Goal: Information Seeking & Learning: Learn about a topic

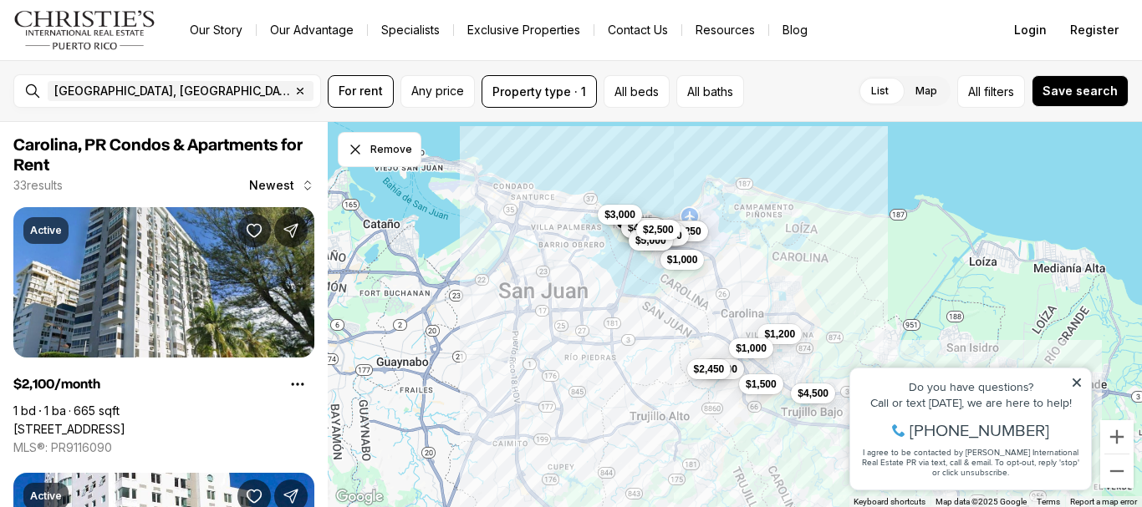
click at [1077, 385] on icon at bounding box center [1077, 383] width 12 height 12
drag, startPoint x: 236, startPoint y: 41, endPoint x: 1077, endPoint y: 385, distance: 908.5
click at [1077, 385] on div "$4,500 $2,400 $2,150 $1,800 $1,600 $2,000 $4,250 $2,450 $3,500 $1,800 $3,300 $1…" at bounding box center [735, 315] width 814 height 386
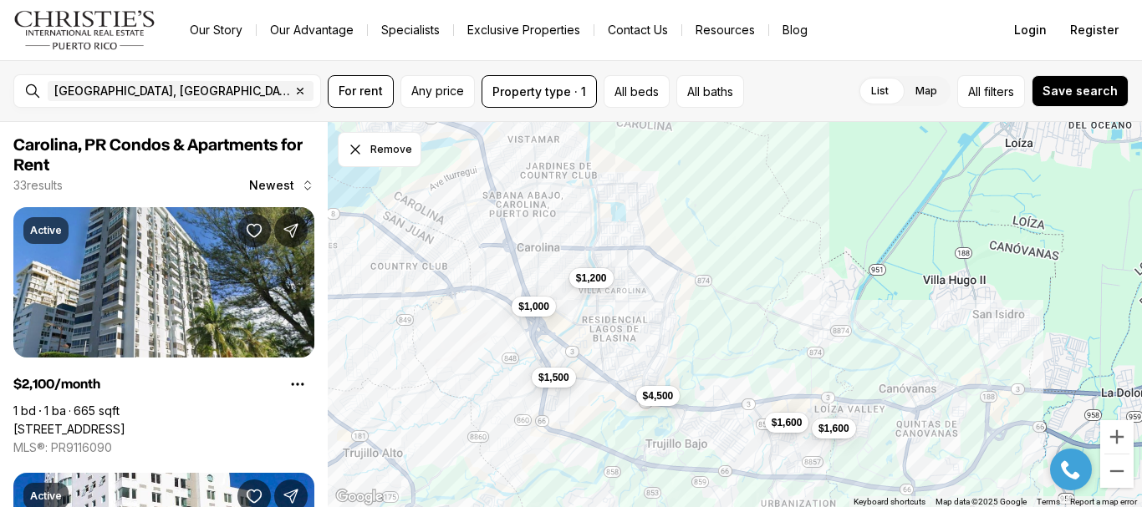
drag, startPoint x: 624, startPoint y: 365, endPoint x: 755, endPoint y: 368, distance: 131.3
click at [755, 368] on div "$1,600 $1,600 $1,200 $1,500 $1,000 $4,500" at bounding box center [735, 315] width 814 height 386
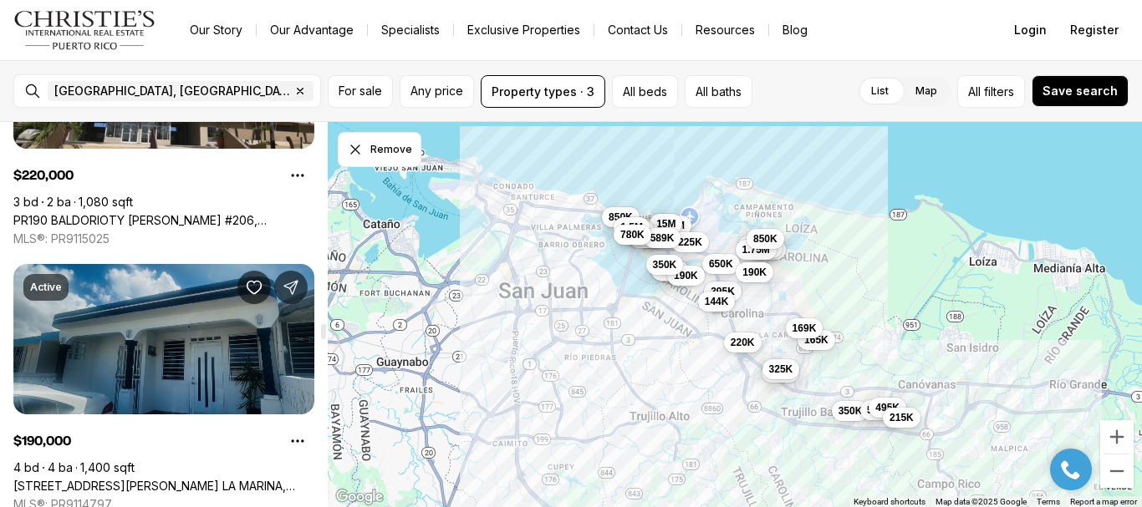
scroll to position [6939, 0]
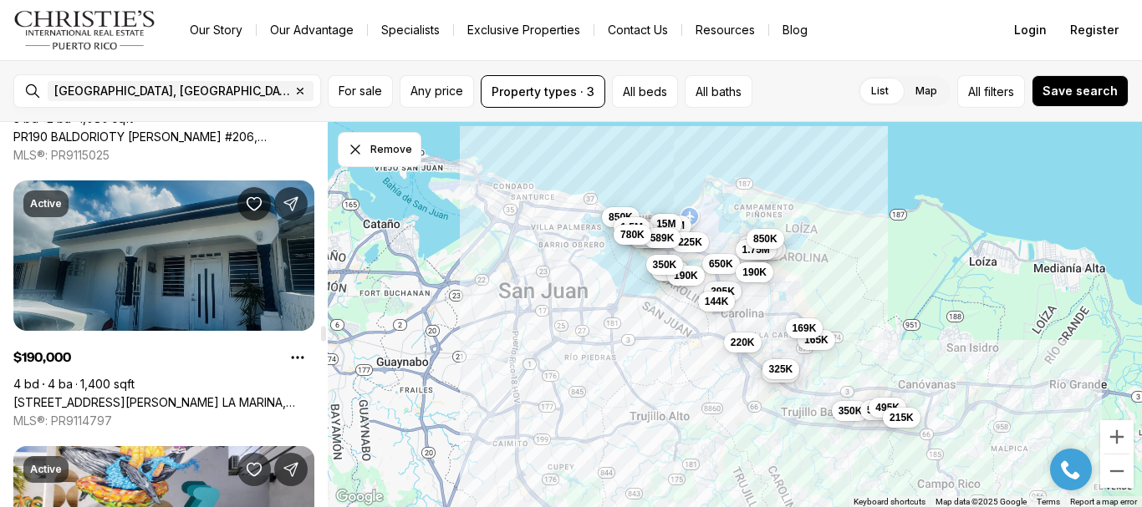
click at [194, 395] on link "[STREET_ADDRESS][PERSON_NAME] LA MARINA, CAROLINA PR, 00979" at bounding box center [163, 402] width 301 height 15
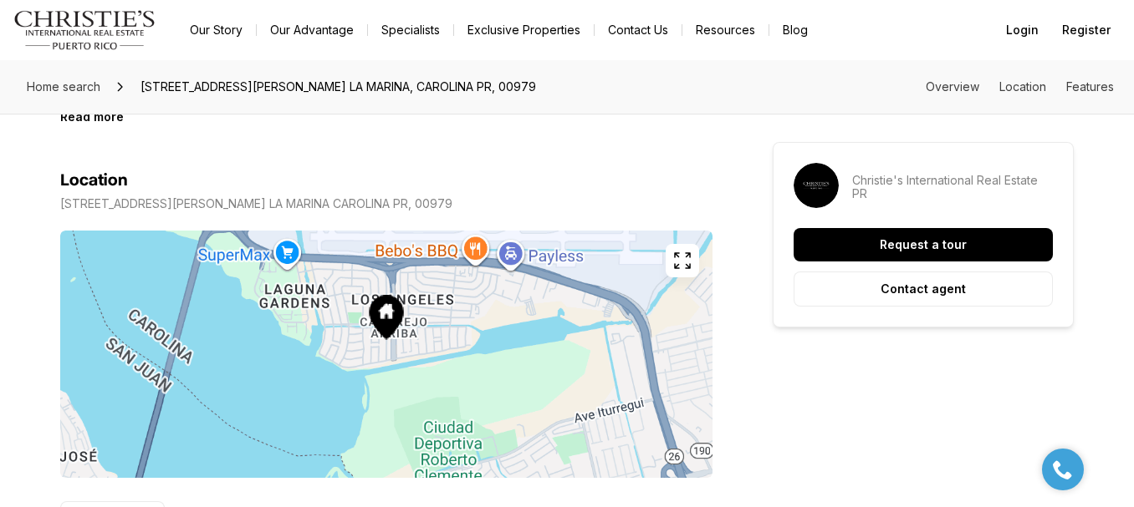
scroll to position [920, 0]
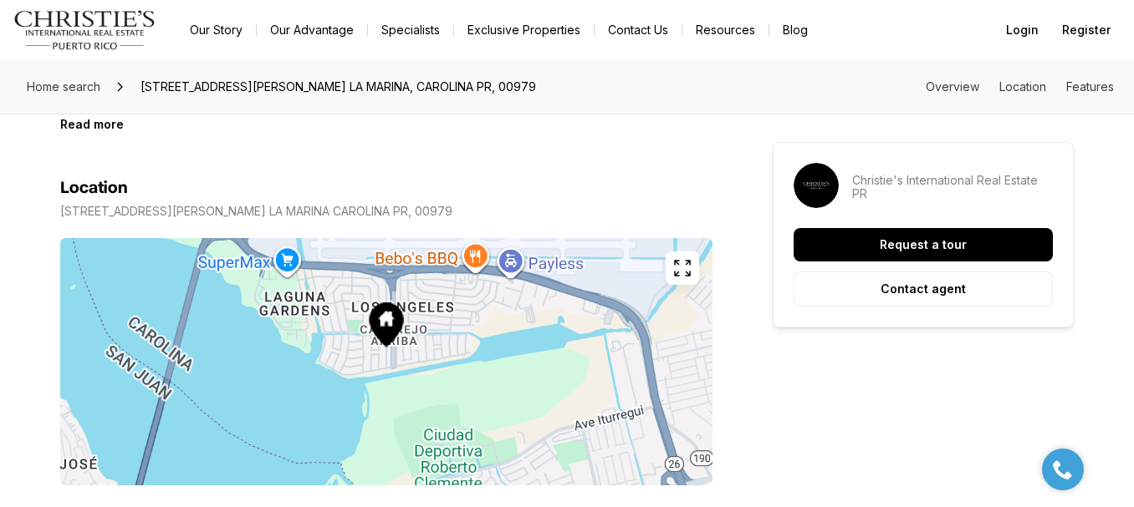
click at [690, 260] on icon "button" at bounding box center [682, 268] width 20 height 20
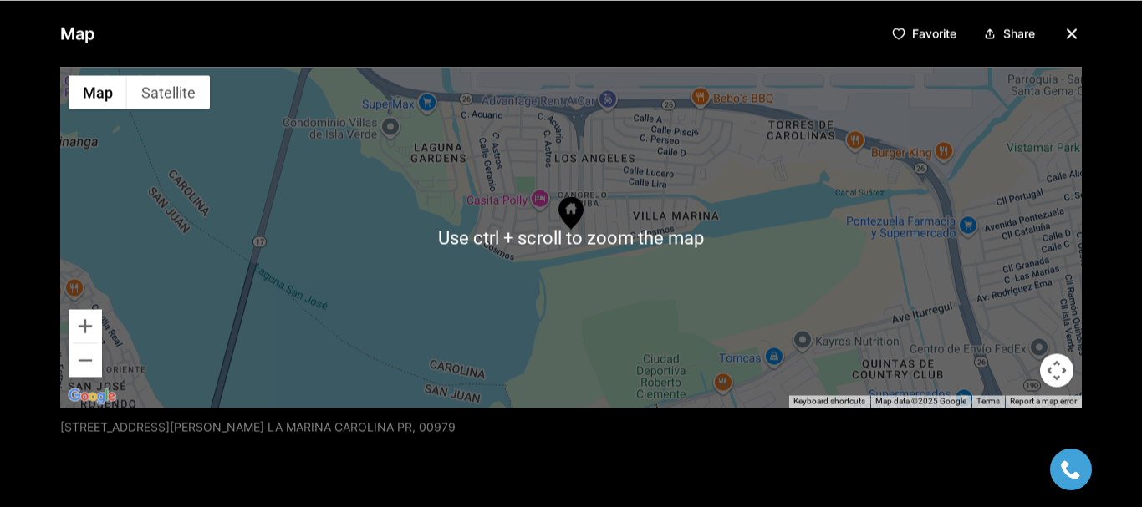
click at [1062, 33] on icon "button" at bounding box center [1072, 33] width 20 height 20
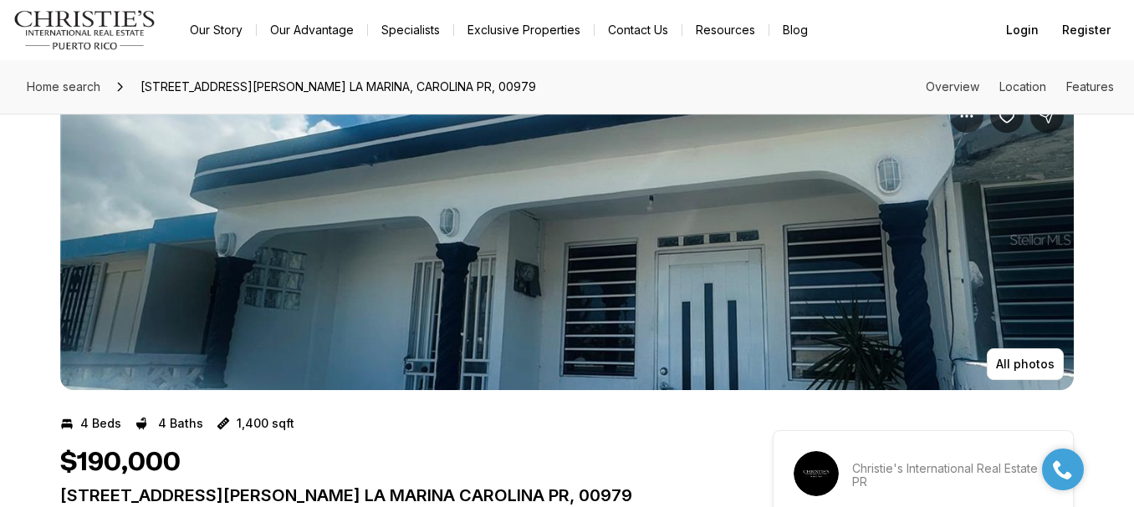
scroll to position [0, 0]
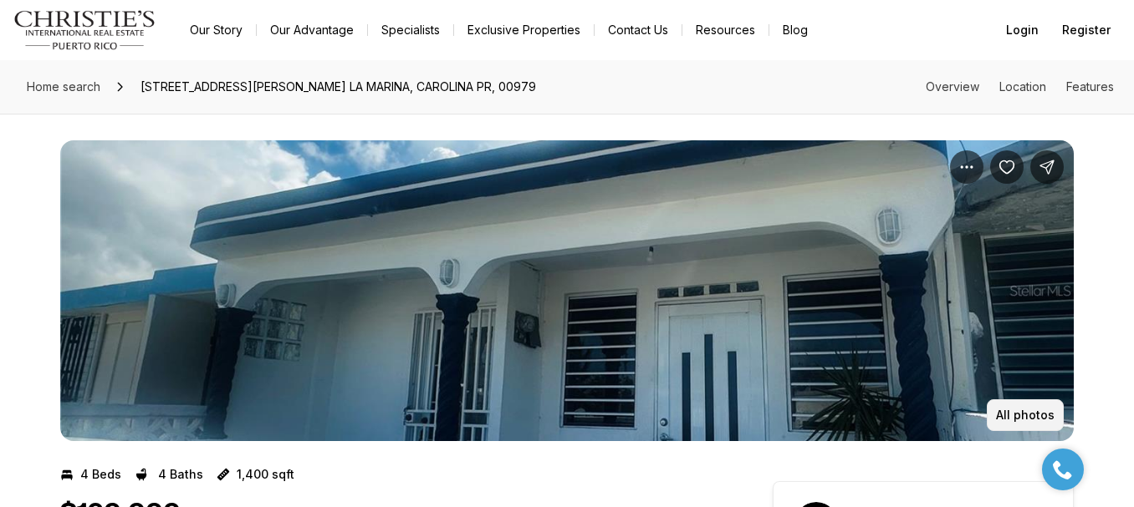
click at [1010, 414] on p "All photos" at bounding box center [1025, 415] width 59 height 13
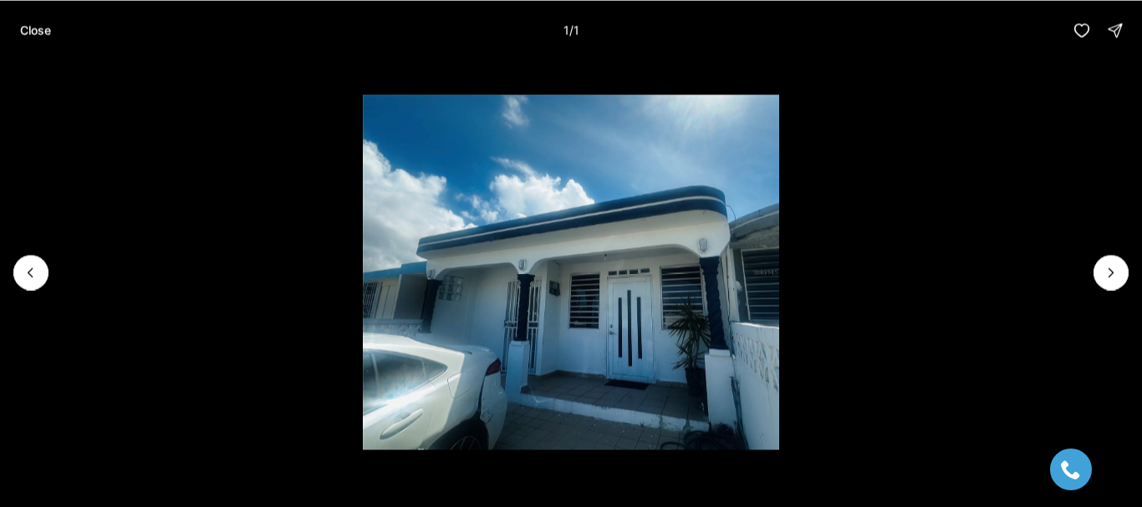
click at [1120, 268] on div at bounding box center [1111, 272] width 35 height 35
click at [43, 35] on p "Close" at bounding box center [35, 29] width 31 height 13
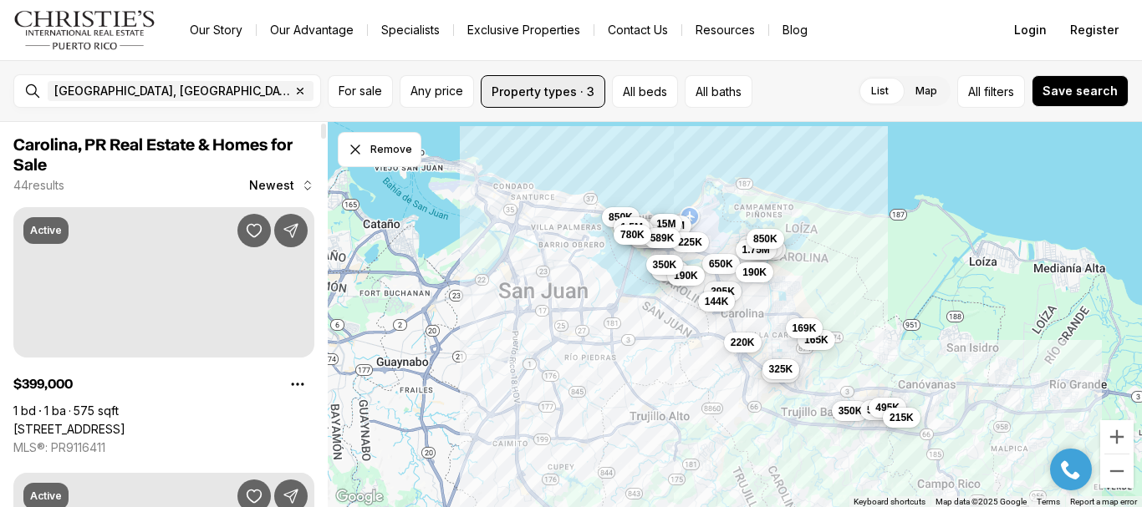
click at [570, 96] on button "Property types · 3" at bounding box center [543, 91] width 125 height 33
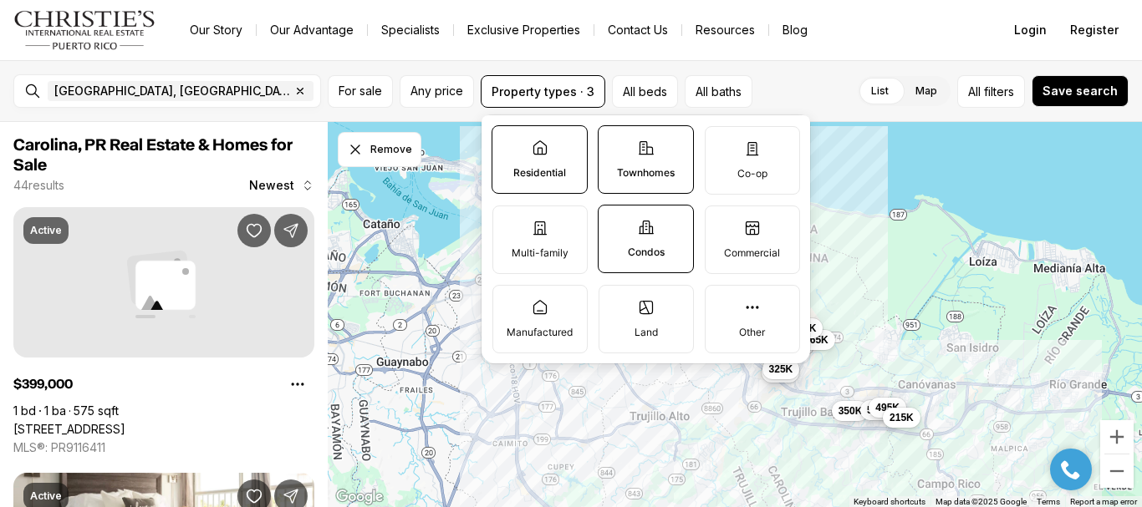
click at [645, 169] on p "Townhomes" at bounding box center [646, 172] width 58 height 13
click at [615, 143] on button "Townhomes" at bounding box center [607, 134] width 17 height 17
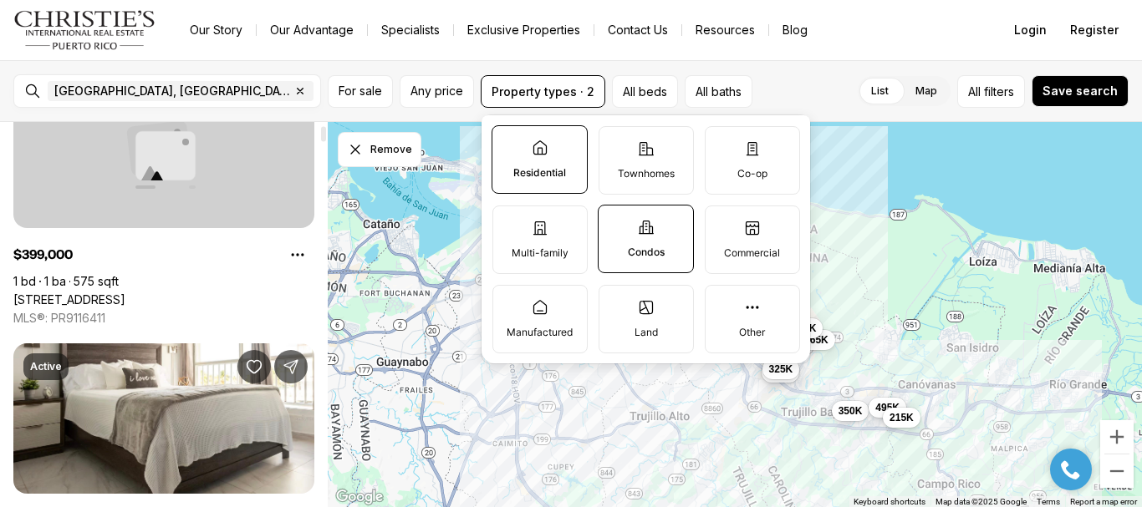
scroll to position [167, 0]
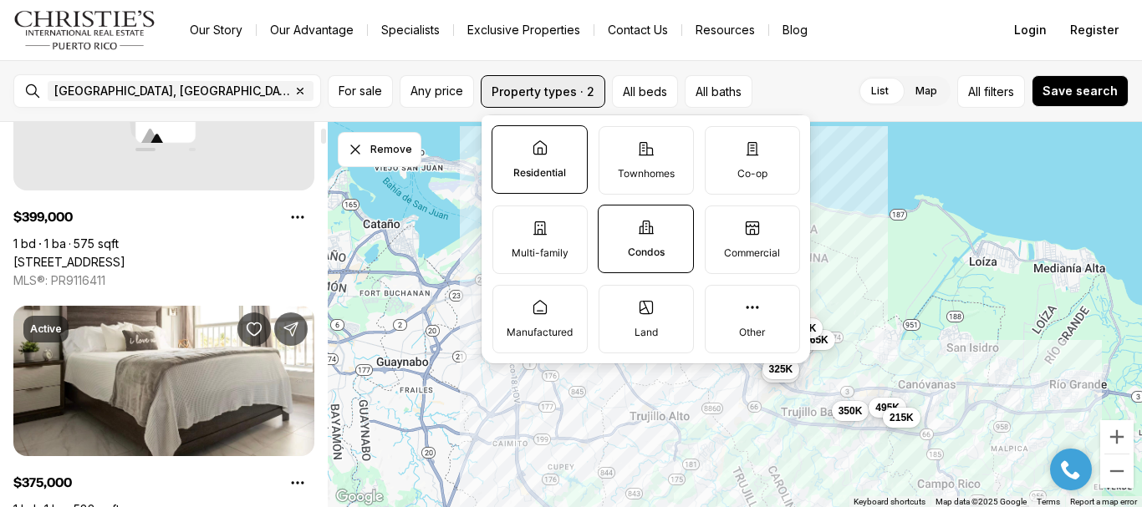
drag, startPoint x: 583, startPoint y: 80, endPoint x: 567, endPoint y: 84, distance: 16.2
click at [583, 80] on button "Property types · 2" at bounding box center [543, 91] width 125 height 33
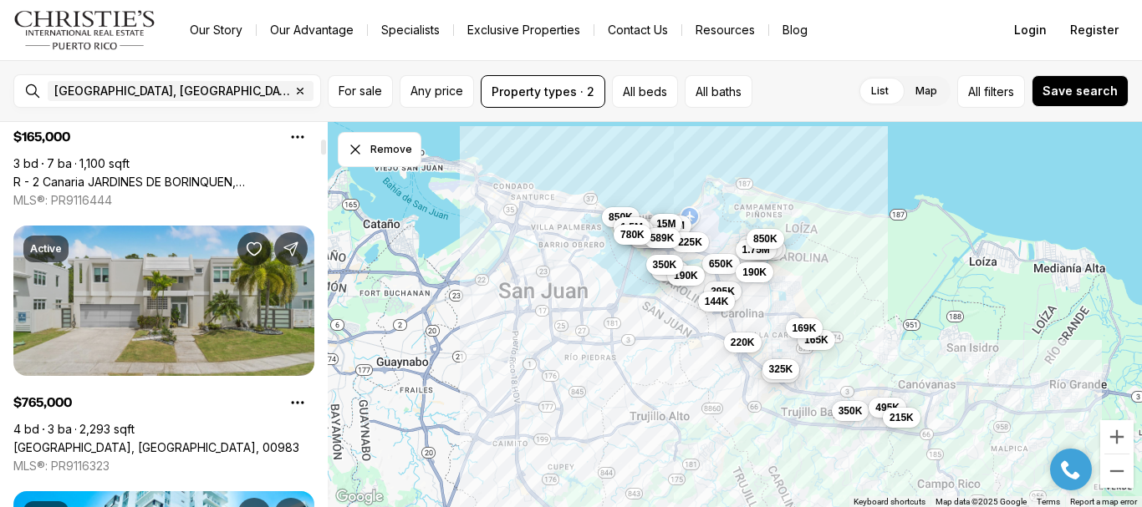
scroll to position [502, 0]
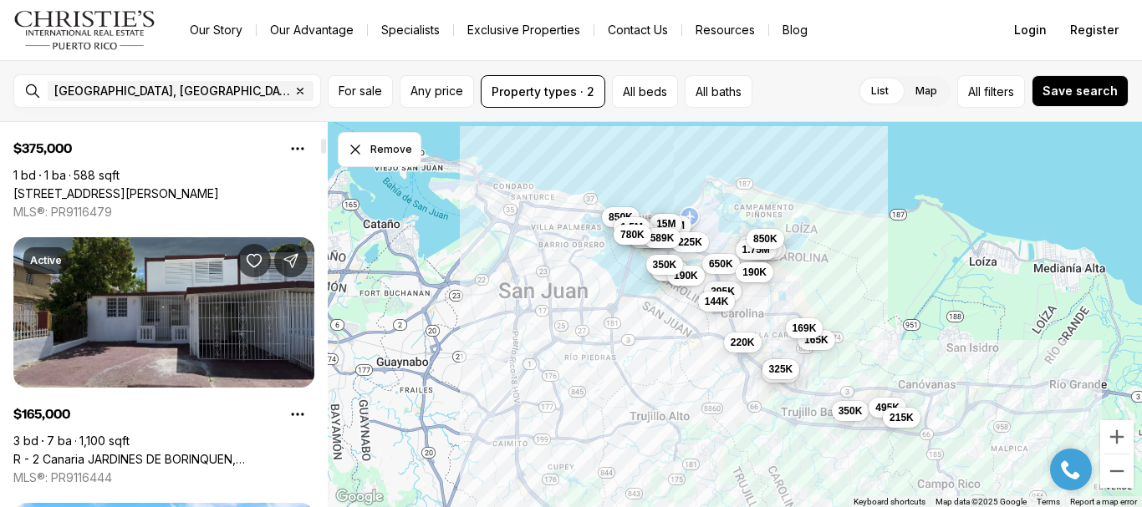
click at [152, 452] on link "R - 2 Canaria JARDINES DE BORINQUEN, CAROLINA PR, 00982" at bounding box center [163, 459] width 301 height 15
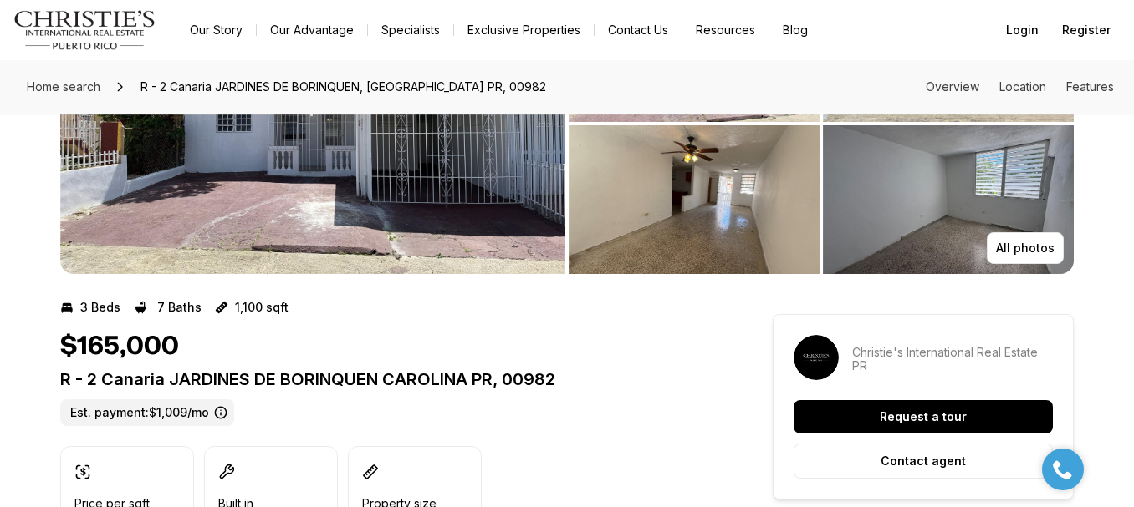
scroll to position [84, 0]
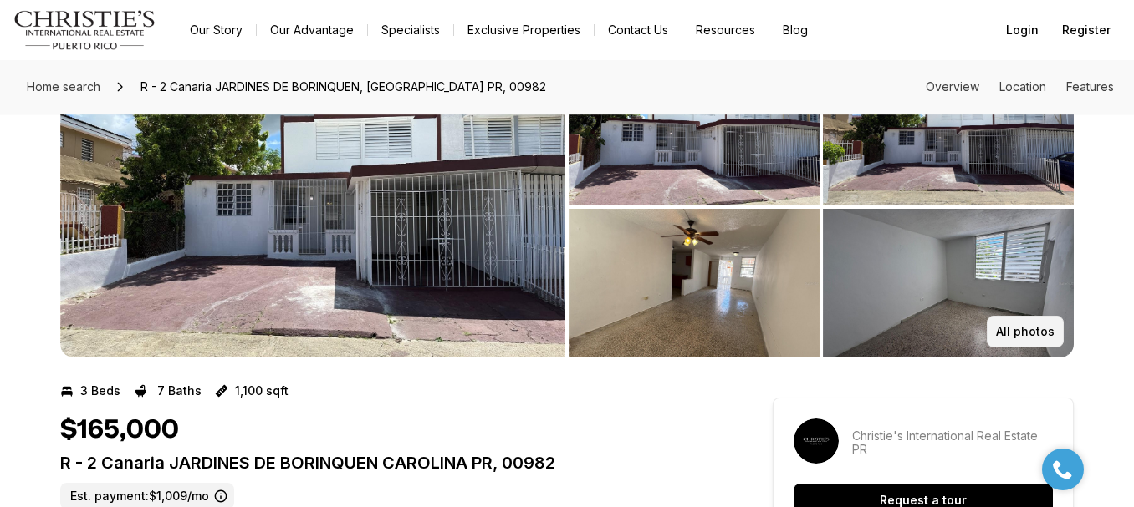
click at [1051, 332] on p "All photos" at bounding box center [1025, 331] width 59 height 13
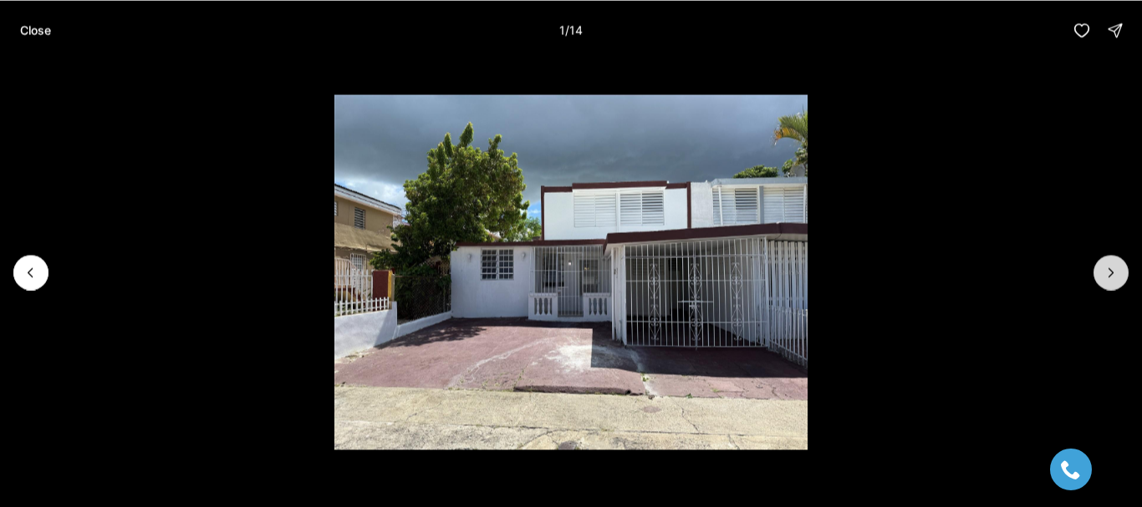
click at [1114, 270] on icon "Next slide" at bounding box center [1111, 272] width 17 height 17
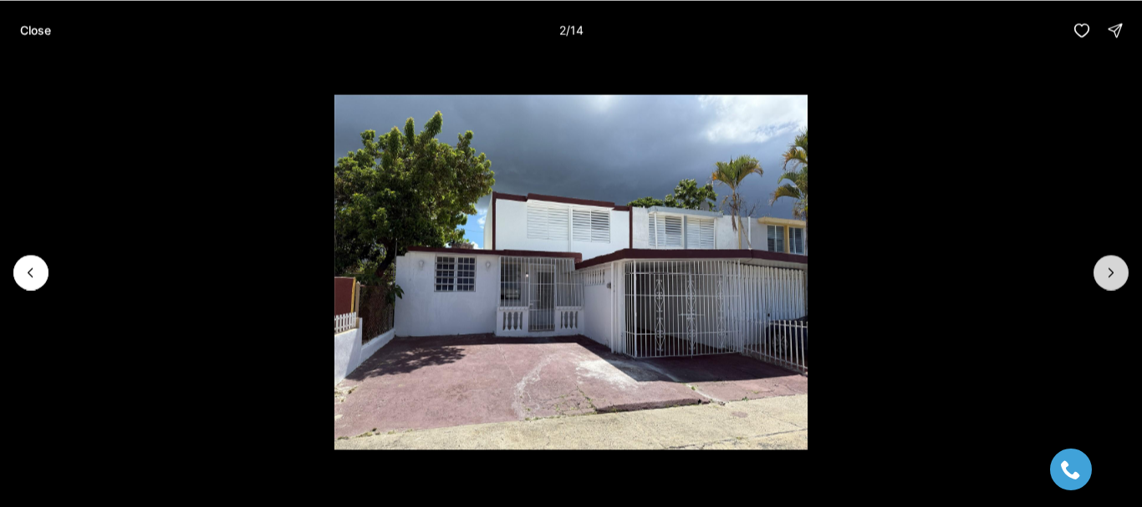
click at [1114, 270] on icon "Next slide" at bounding box center [1111, 272] width 17 height 17
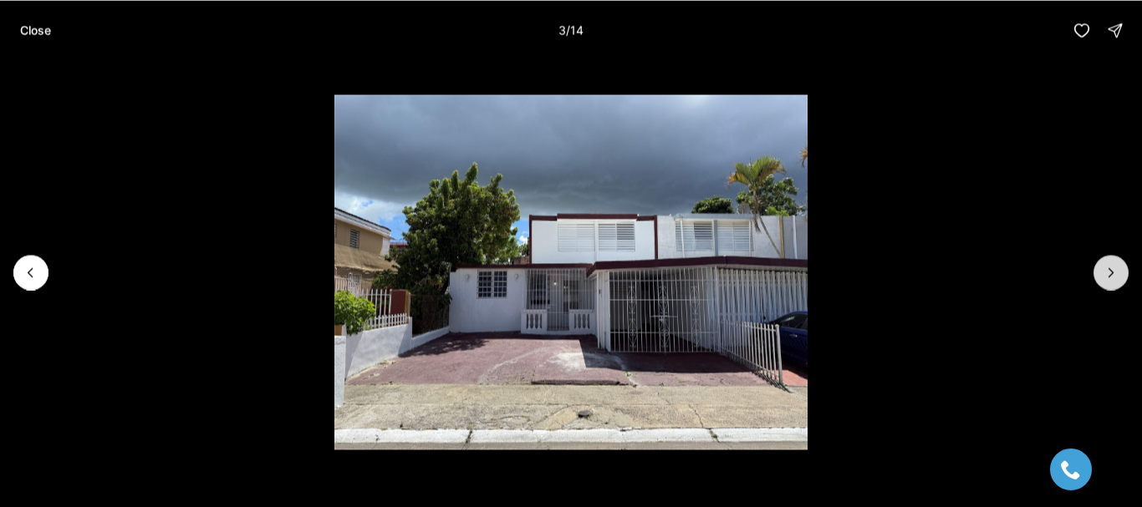
click at [1114, 270] on icon "Next slide" at bounding box center [1111, 272] width 17 height 17
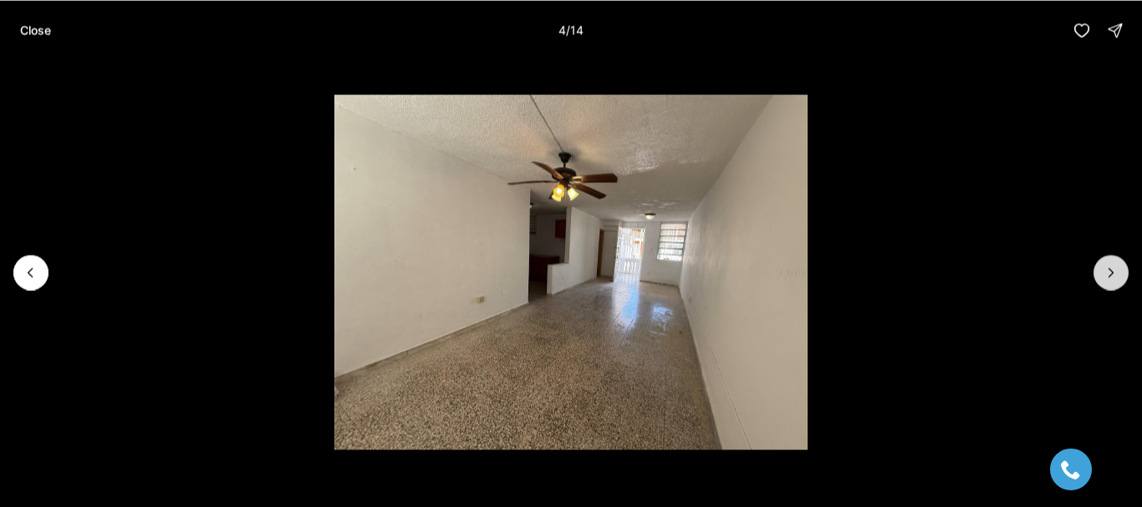
click at [1114, 270] on icon "Next slide" at bounding box center [1111, 272] width 17 height 17
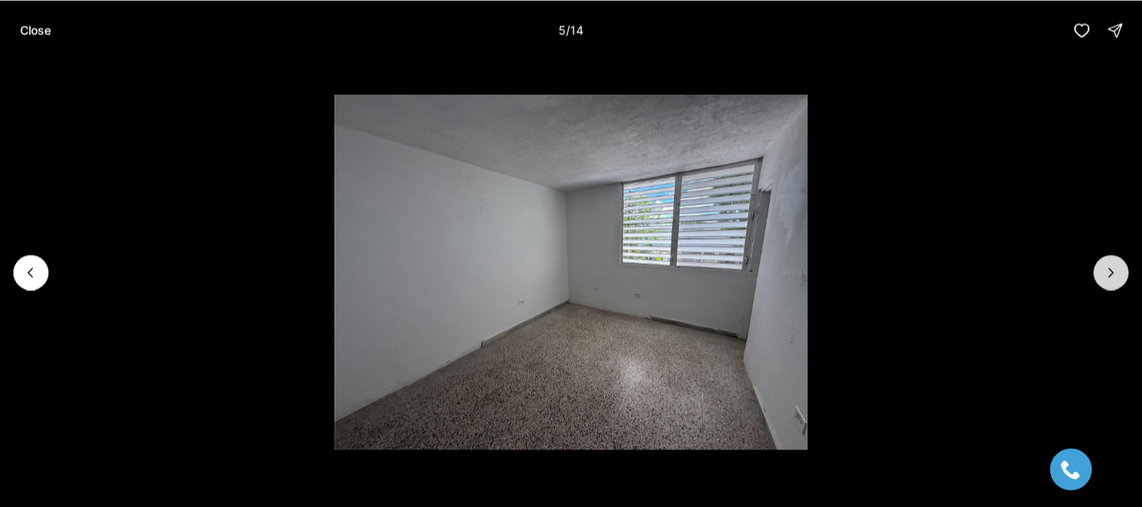
click at [1114, 270] on icon "Next slide" at bounding box center [1111, 272] width 17 height 17
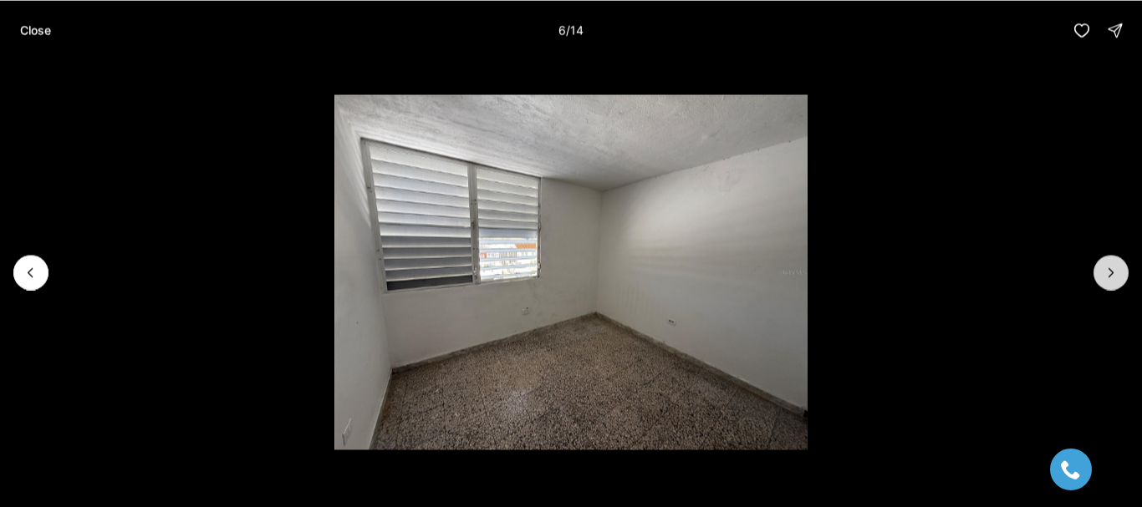
click at [1114, 270] on icon "Next slide" at bounding box center [1111, 272] width 17 height 17
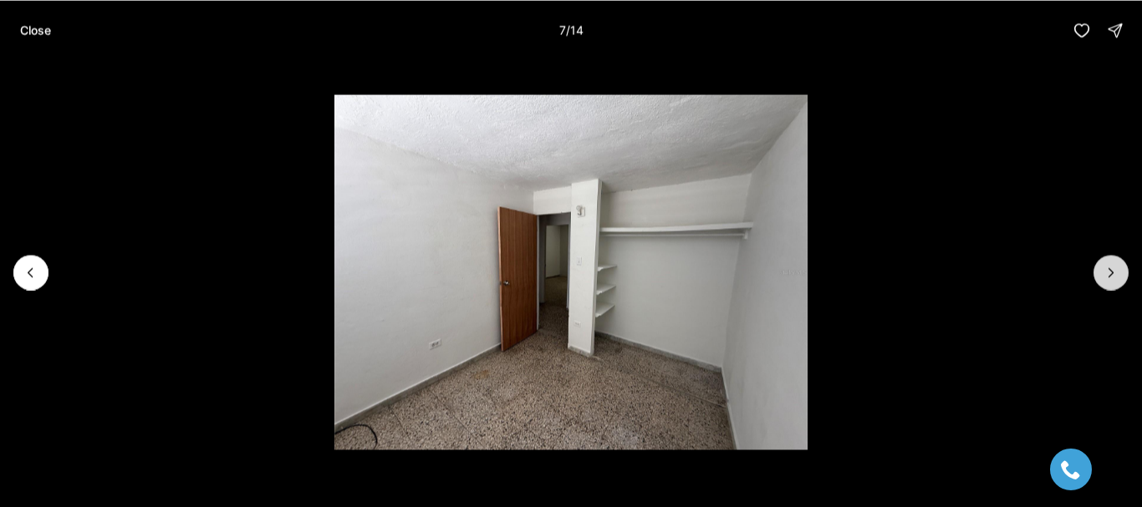
click at [1114, 270] on icon "Next slide" at bounding box center [1111, 272] width 17 height 17
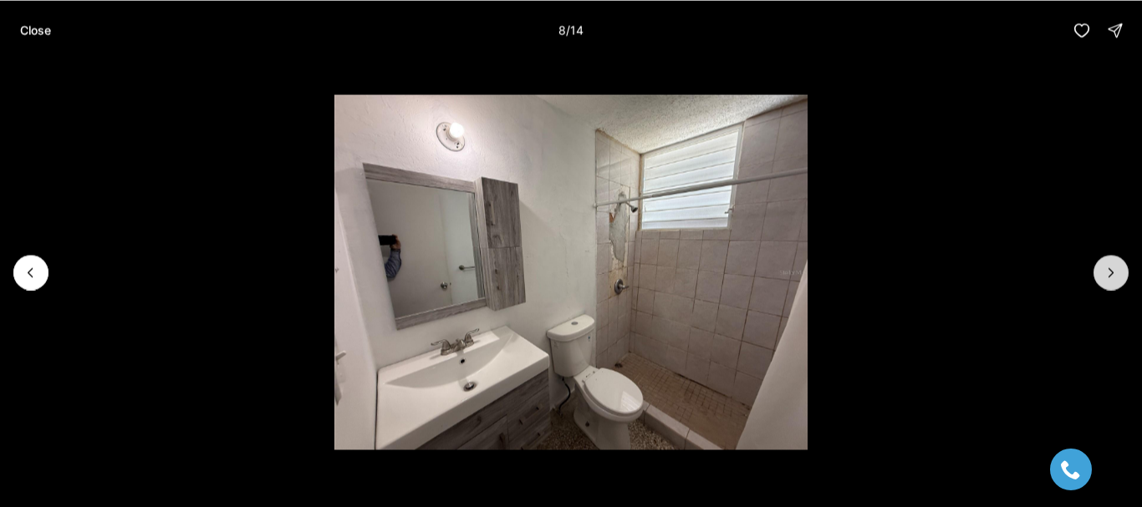
click at [1114, 270] on icon "Next slide" at bounding box center [1111, 272] width 17 height 17
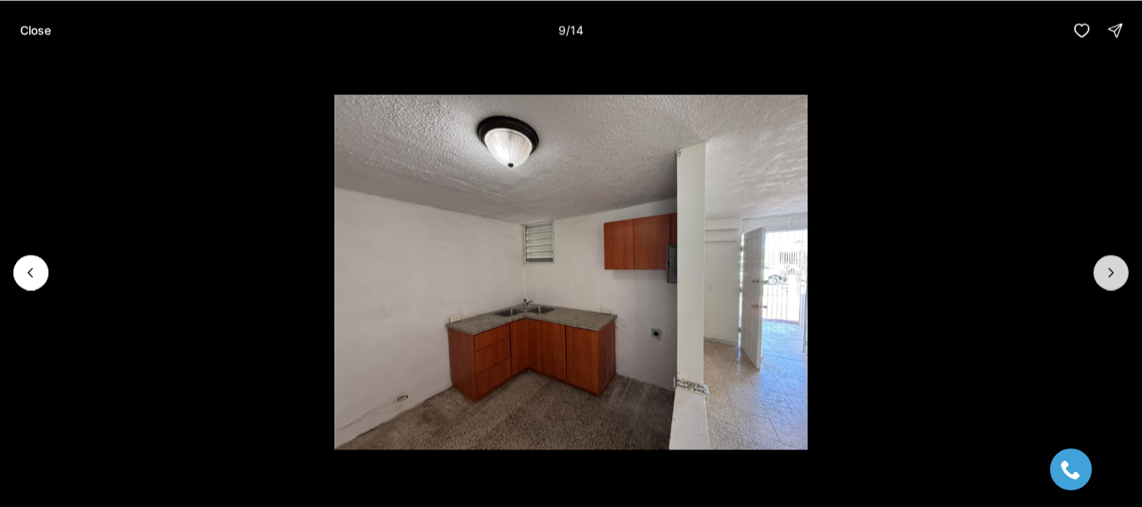
click at [1114, 270] on icon "Next slide" at bounding box center [1111, 272] width 17 height 17
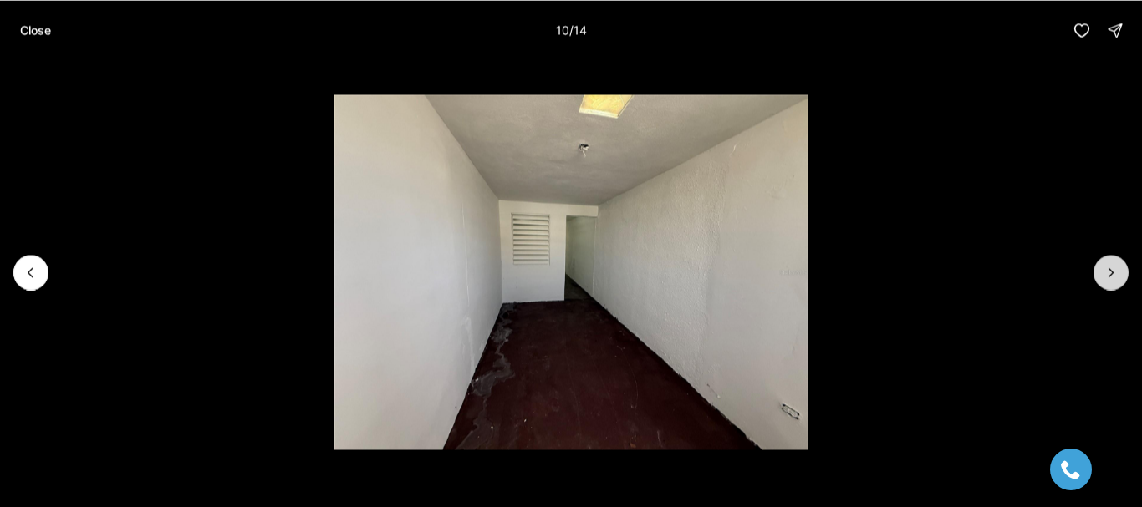
click at [1114, 270] on icon "Next slide" at bounding box center [1111, 272] width 17 height 17
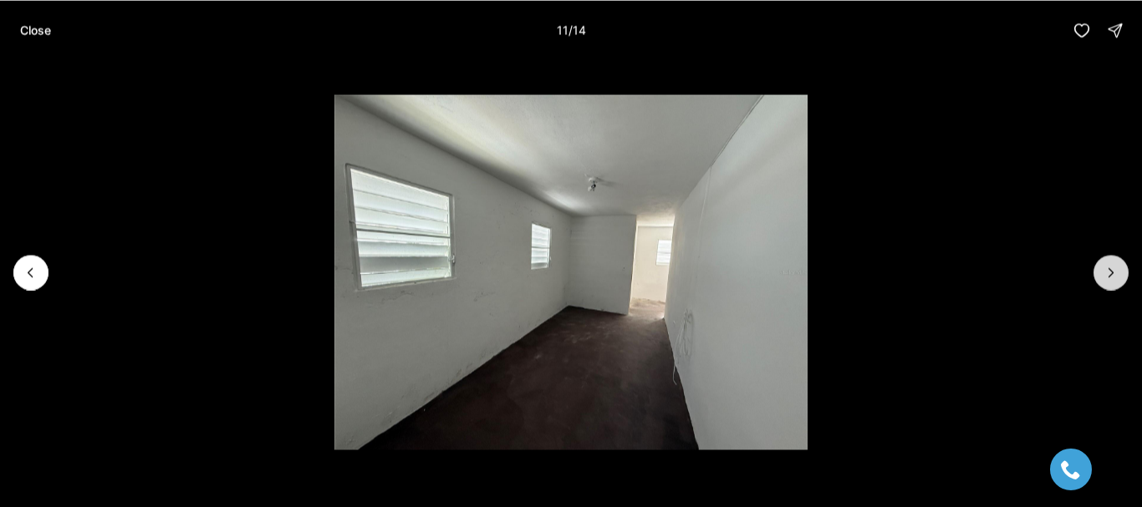
click at [1114, 270] on icon "Next slide" at bounding box center [1111, 272] width 17 height 17
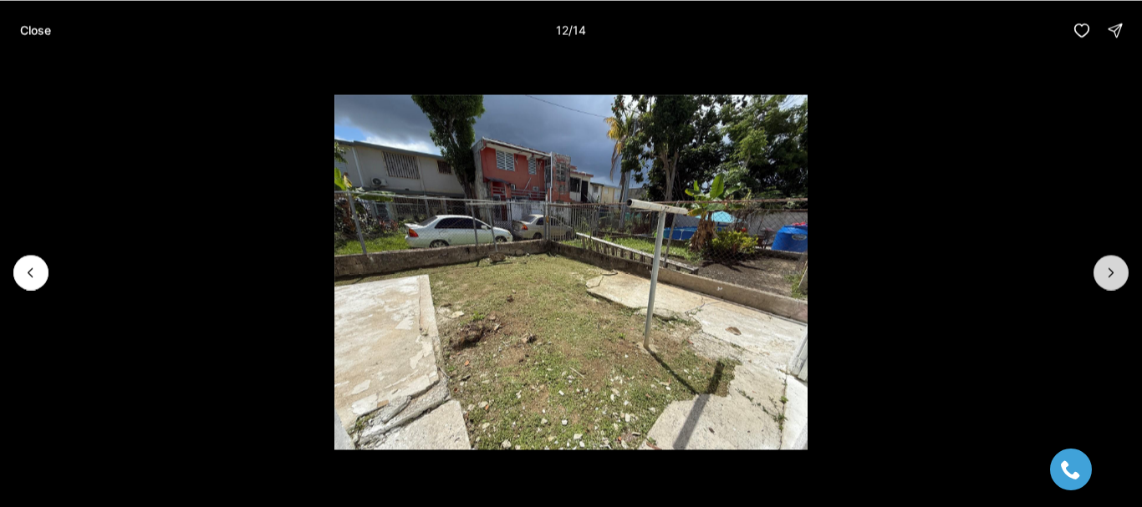
click at [1114, 270] on icon "Next slide" at bounding box center [1111, 272] width 17 height 17
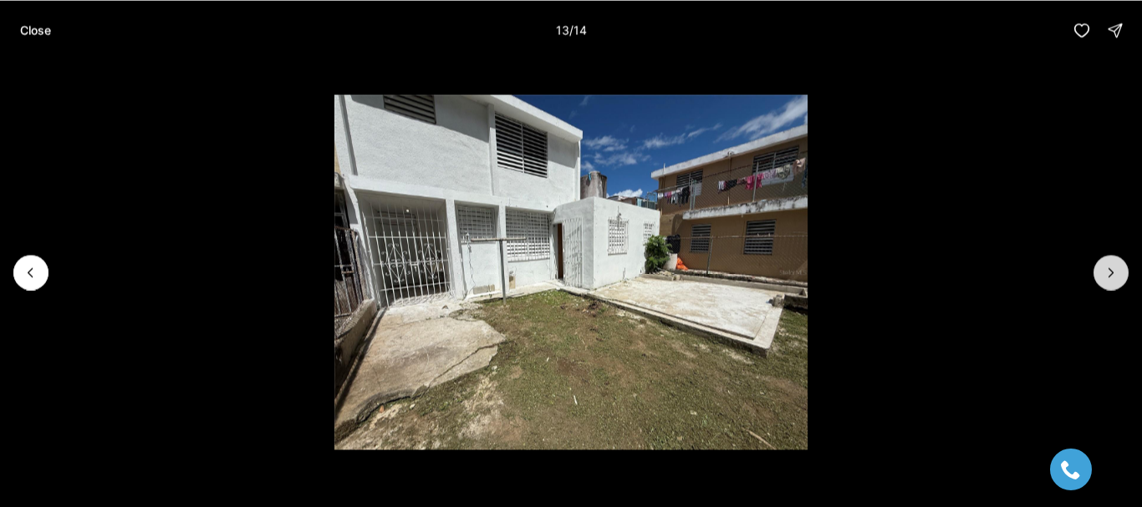
click at [1114, 270] on icon "Next slide" at bounding box center [1111, 272] width 17 height 17
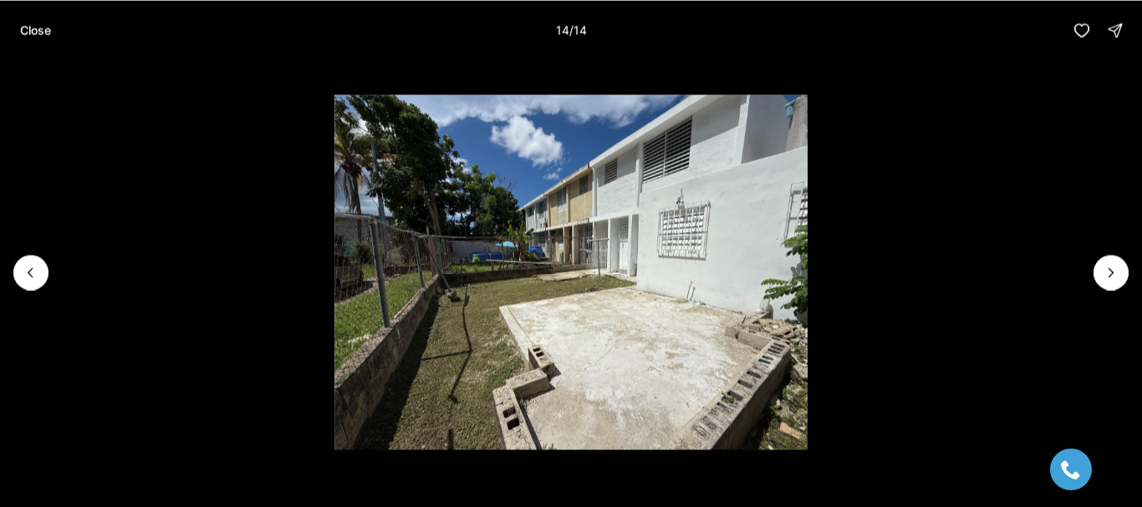
click at [28, 22] on button "Close" at bounding box center [35, 29] width 51 height 33
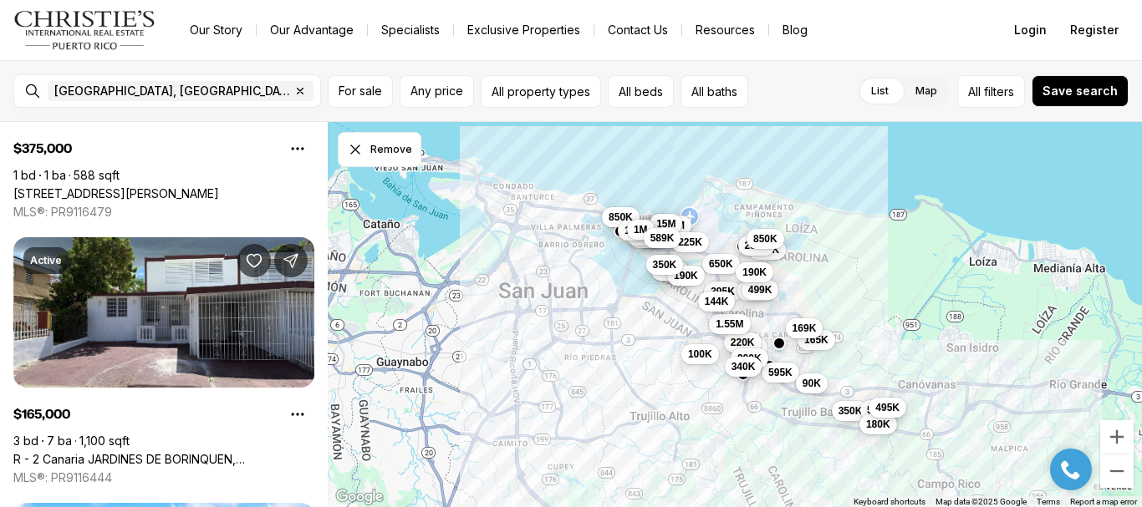
click at [867, 267] on div "399K 375K 490K 375K 475K 1.05M 625K 165K 765K 469K 169K 350K 229K 170K 395K 595…" at bounding box center [735, 315] width 814 height 386
click at [921, 377] on div "399K 375K 490K 375K 475K 1.05M 625K 165K 765K 469K 169K 350K 229K 170K 395K 595…" at bounding box center [735, 315] width 814 height 386
click at [900, 354] on div "399K 375K 490K 375K 475K 1.05M 625K 165K 765K 469K 169K 350K 229K 170K 395K 595…" at bounding box center [735, 315] width 814 height 386
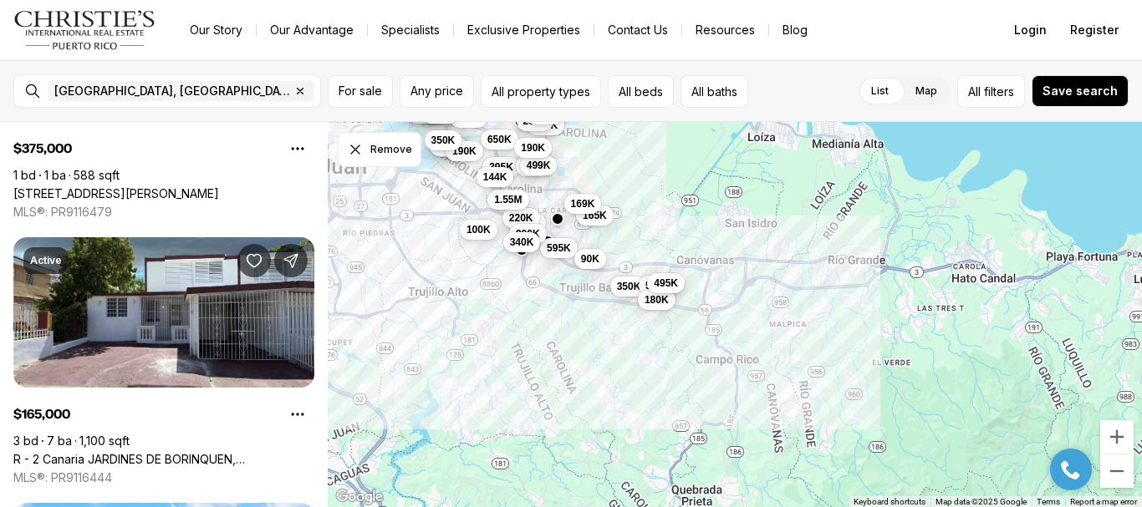
drag, startPoint x: 900, startPoint y: 354, endPoint x: 685, endPoint y: 222, distance: 252.7
click at [682, 222] on div "399K 375K 490K 375K 475K 1.05M 625K 165K 765K 469K 169K 350K 229K 170K 395K 595…" at bounding box center [735, 315] width 814 height 386
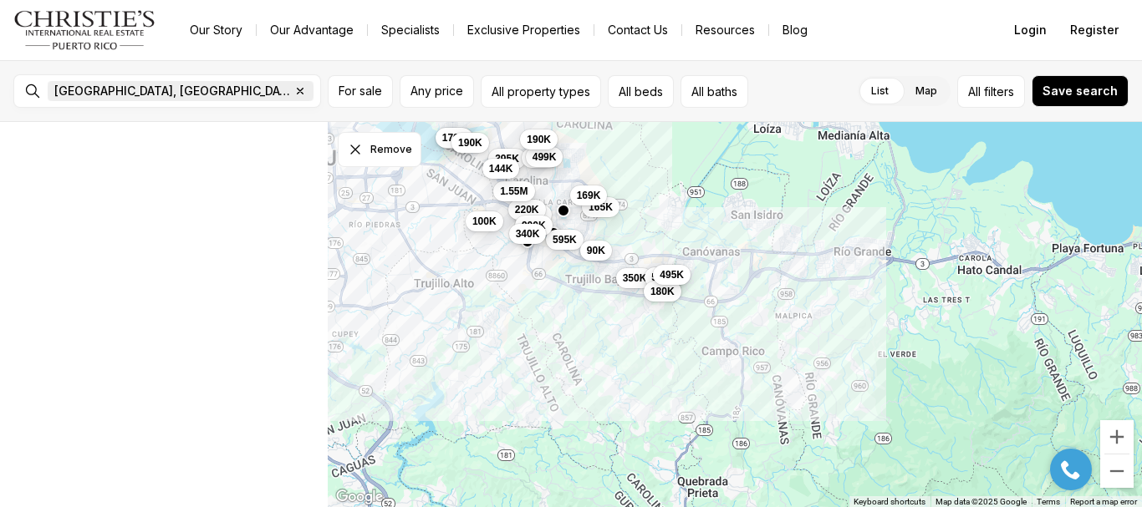
scroll to position [15, 0]
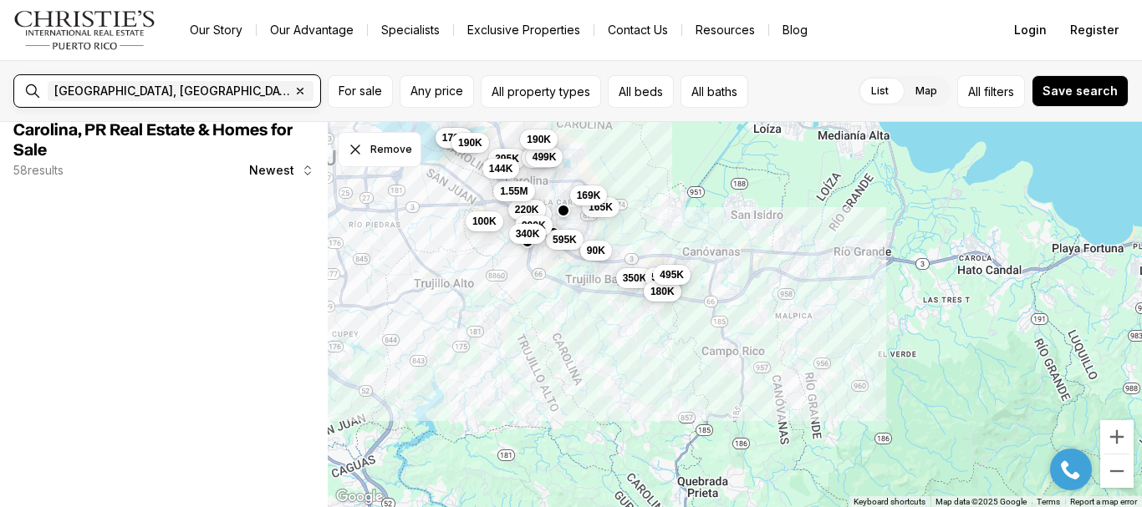
click at [101, 90] on span "Carolina, PR, US" at bounding box center [172, 90] width 236 height 13
click at [317, 90] on input "text" at bounding box center [375, 91] width 117 height 20
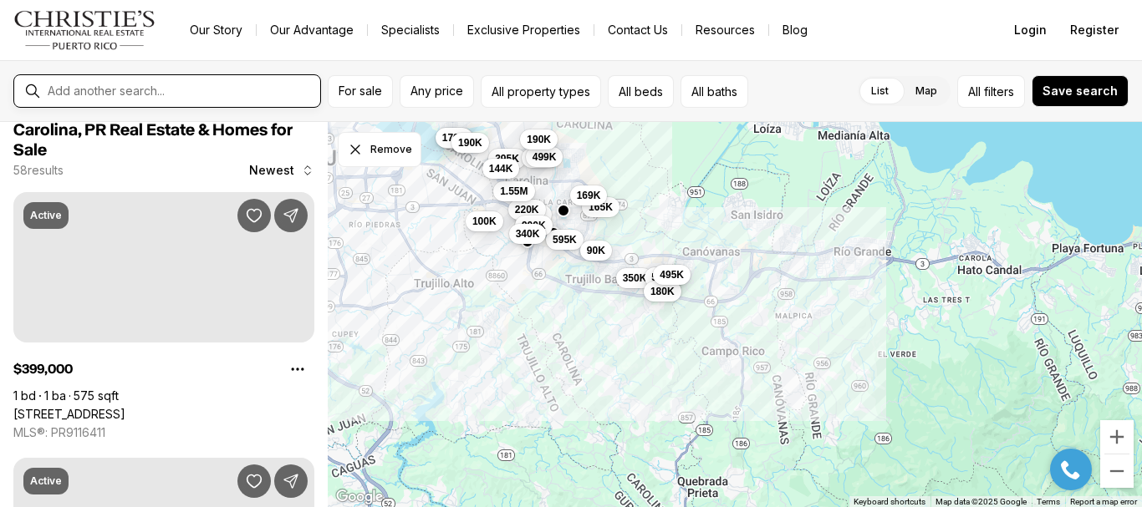
scroll to position [0, 0]
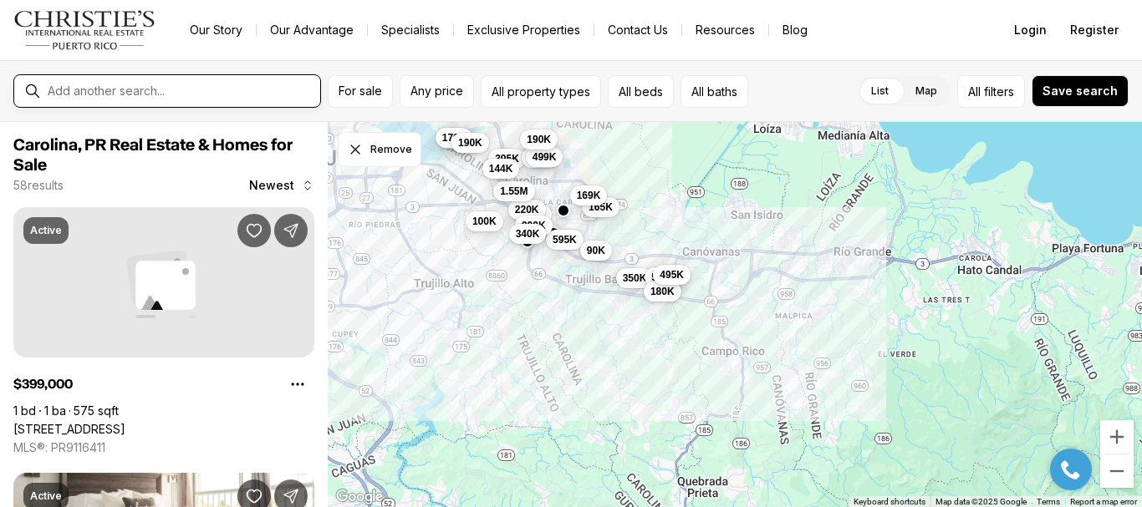
click at [105, 91] on input "text" at bounding box center [181, 90] width 266 height 13
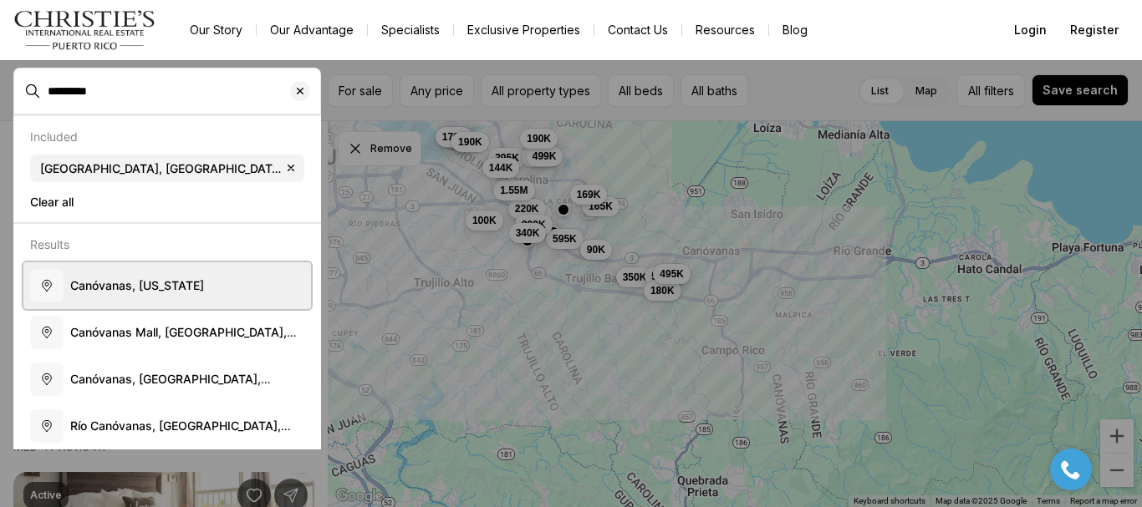
click at [216, 303] on button "Canóvanas, [US_STATE]" at bounding box center [167, 286] width 288 height 47
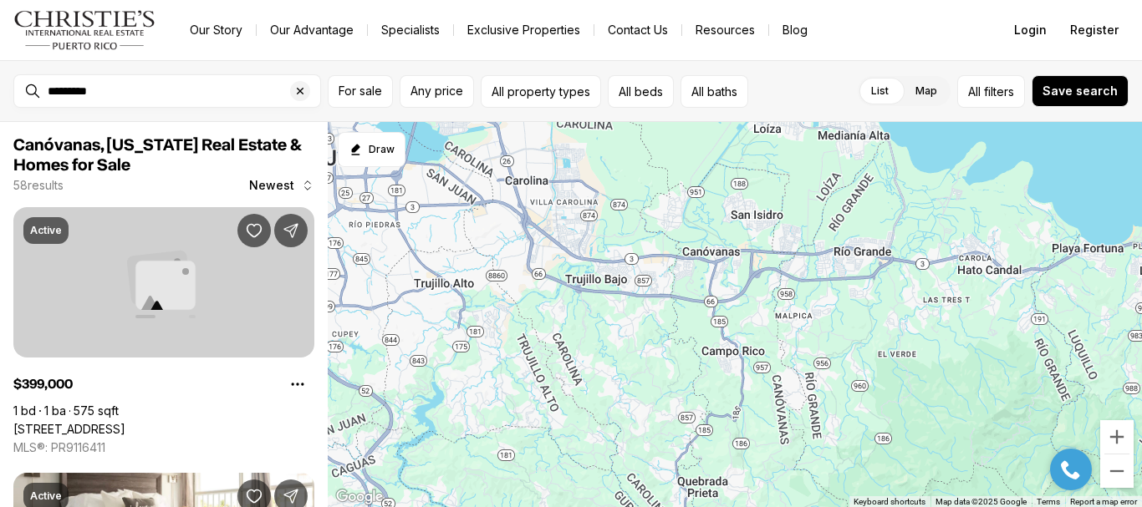
type input "**********"
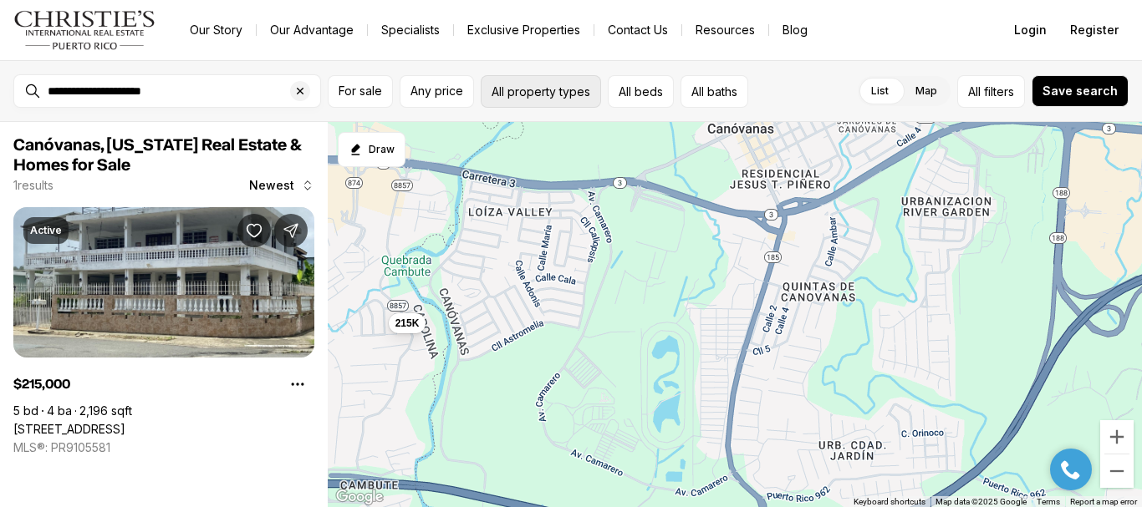
click at [578, 103] on button "All property types" at bounding box center [541, 91] width 120 height 33
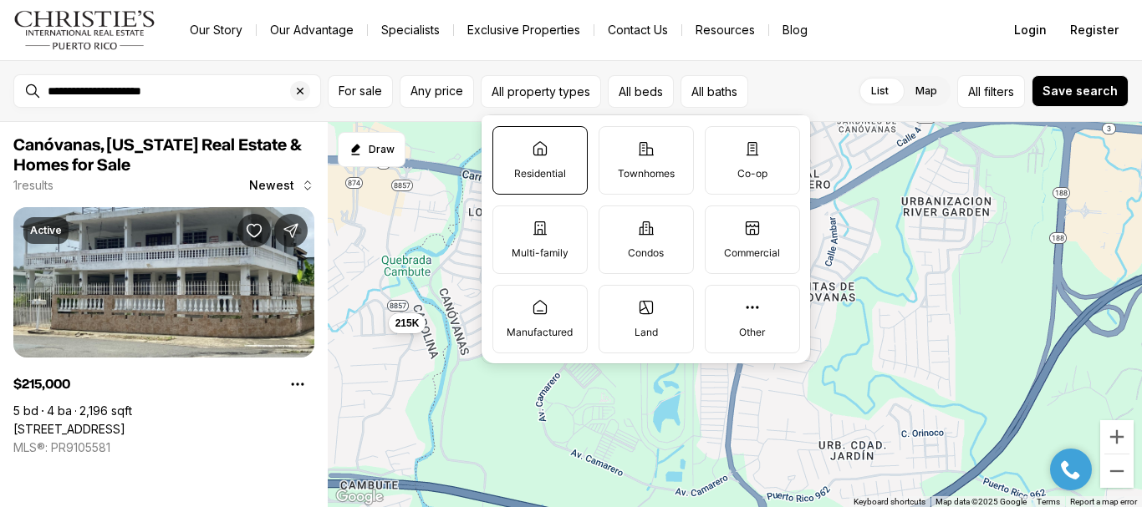
click at [539, 149] on icon at bounding box center [539, 147] width 13 height 13
click at [510, 144] on button "Residential" at bounding box center [501, 135] width 17 height 17
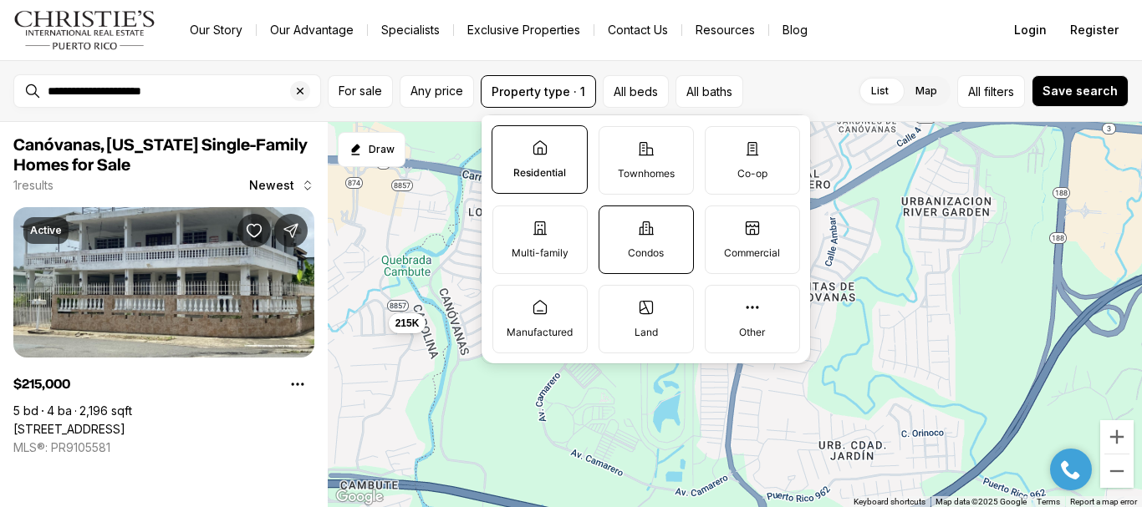
click at [655, 230] on label "Condos" at bounding box center [646, 240] width 95 height 69
click at [616, 223] on button "Condos" at bounding box center [607, 214] width 17 height 17
click at [524, 89] on button "Property types · 2" at bounding box center [543, 91] width 125 height 33
drag, startPoint x: 524, startPoint y: 89, endPoint x: 516, endPoint y: 94, distance: 9.7
click at [524, 89] on button "Property types · 2" at bounding box center [543, 91] width 125 height 33
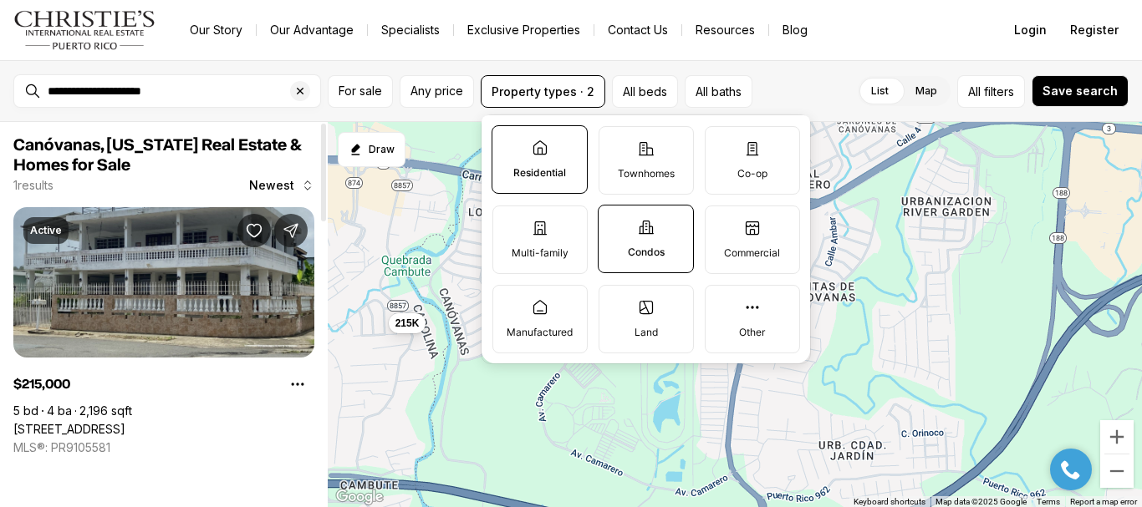
click at [125, 422] on link "3 TULIPAN ST LOIZA VALLEY DEV, CANOVANAS PR, 00729" at bounding box center [69, 429] width 112 height 15
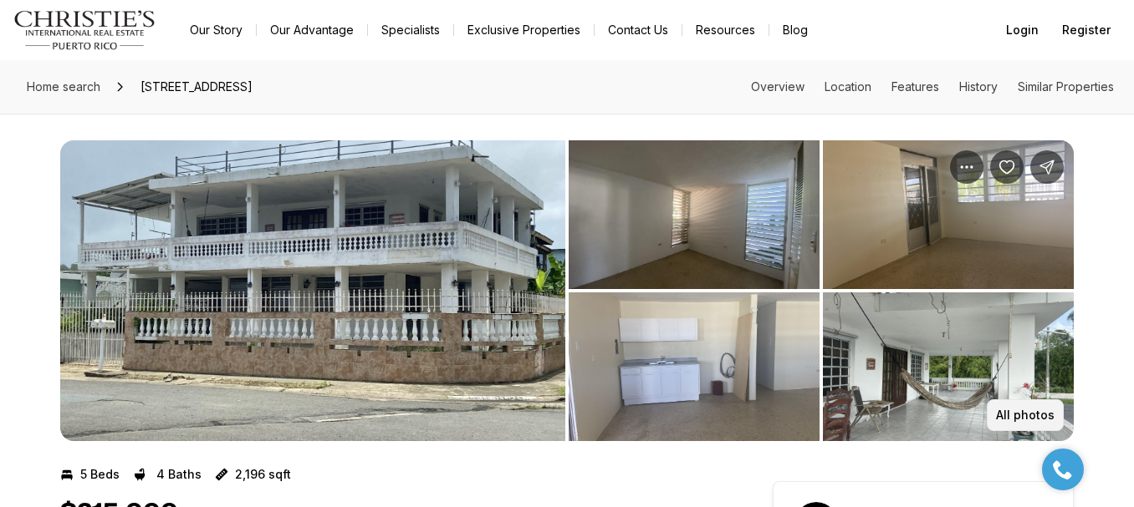
click at [1043, 409] on p "All photos" at bounding box center [1025, 415] width 59 height 13
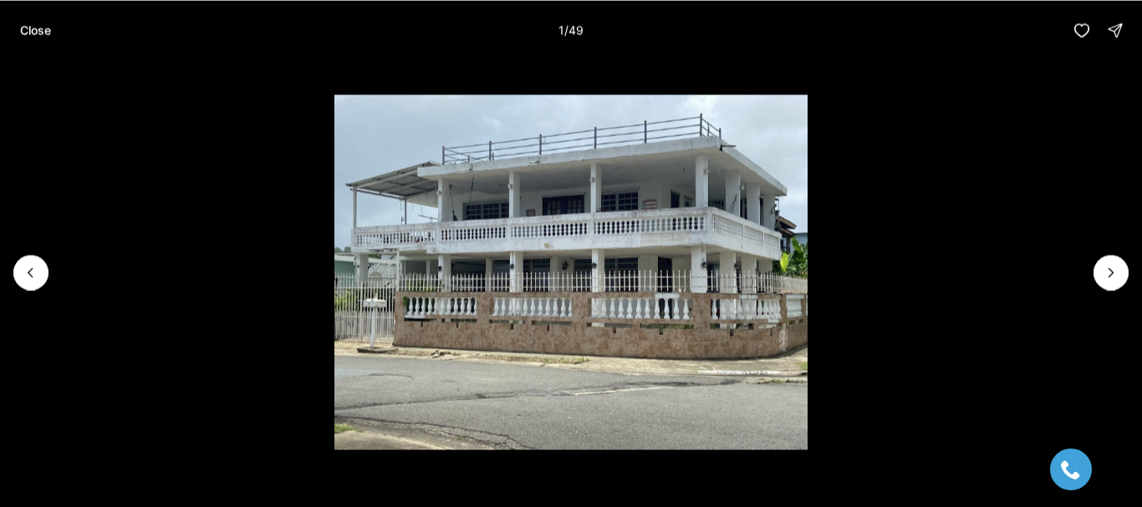
click at [1087, 272] on li "1 of 49" at bounding box center [571, 272] width 1142 height 424
click at [1096, 272] on button "Next slide" at bounding box center [1111, 272] width 35 height 35
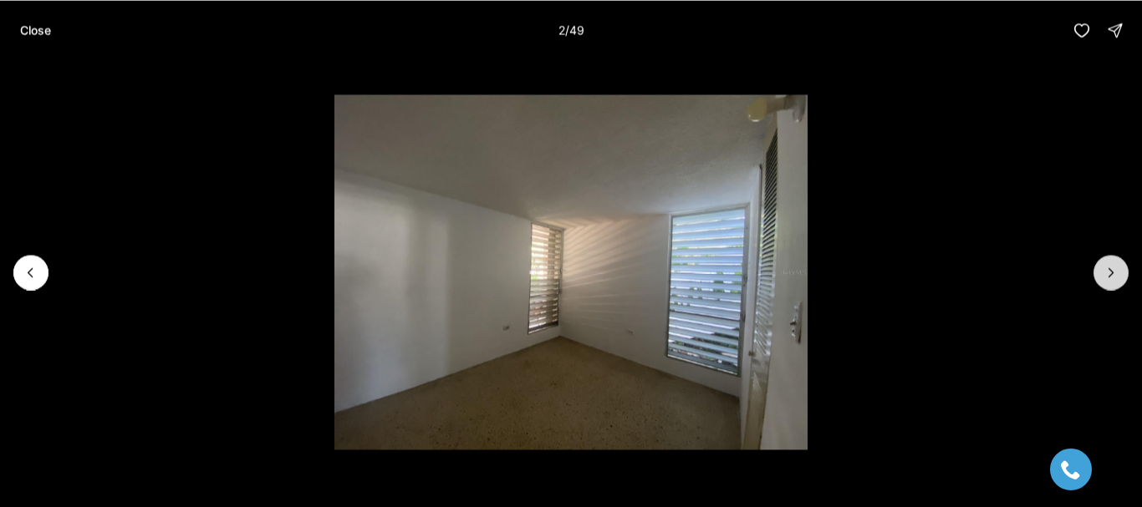
click at [1096, 272] on button "Next slide" at bounding box center [1111, 272] width 35 height 35
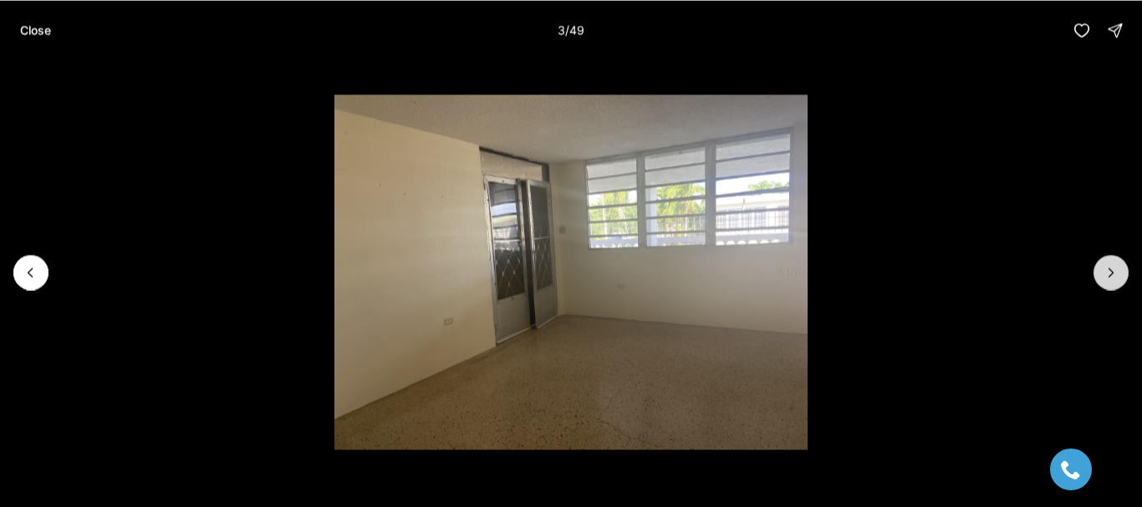
click at [1096, 272] on button "Next slide" at bounding box center [1111, 272] width 35 height 35
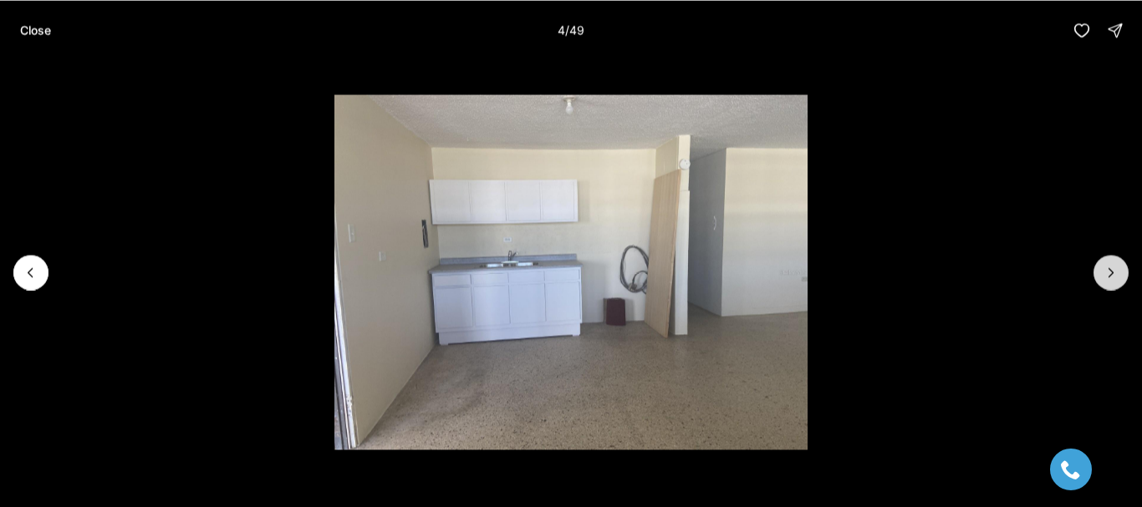
click at [1095, 272] on button "Next slide" at bounding box center [1111, 272] width 35 height 35
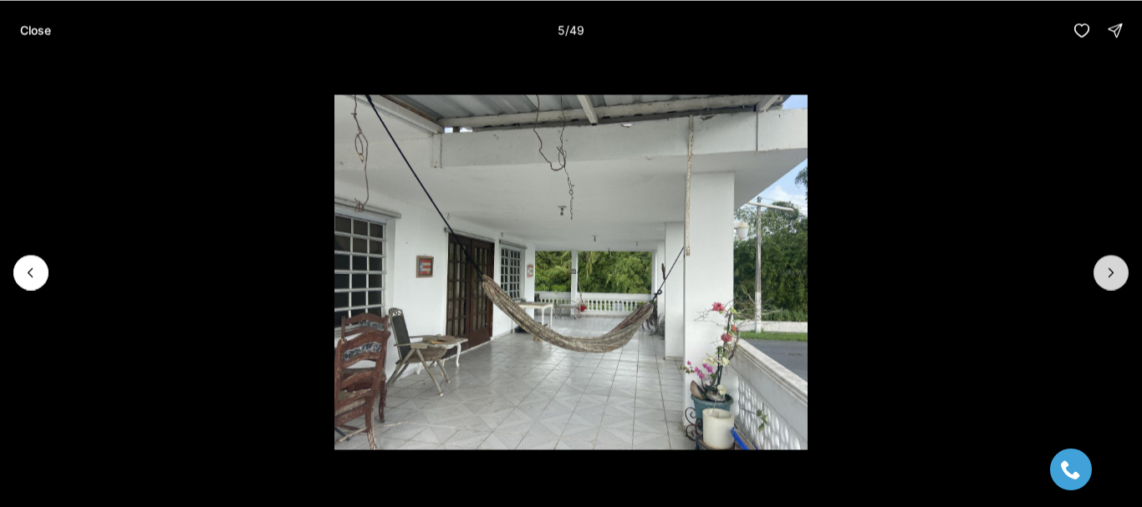
click at [1095, 272] on button "Next slide" at bounding box center [1111, 272] width 35 height 35
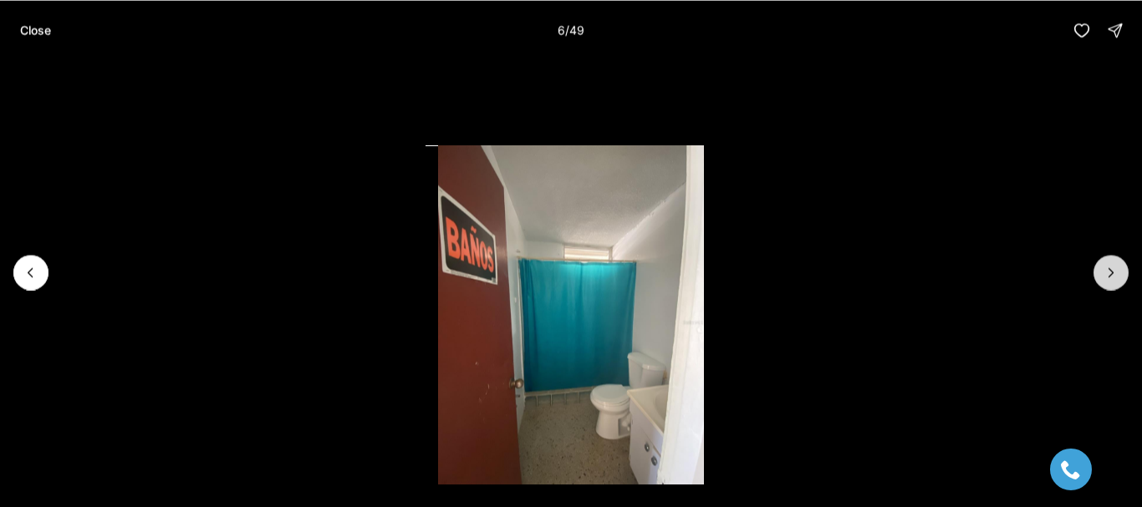
click at [1095, 272] on button "Next slide" at bounding box center [1111, 272] width 35 height 35
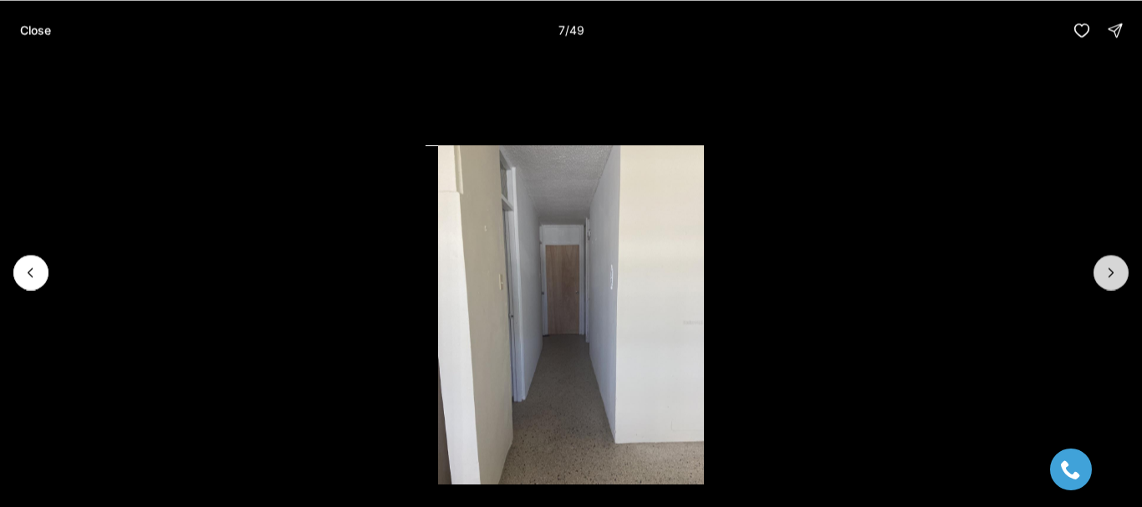
click at [1095, 272] on button "Next slide" at bounding box center [1111, 272] width 35 height 35
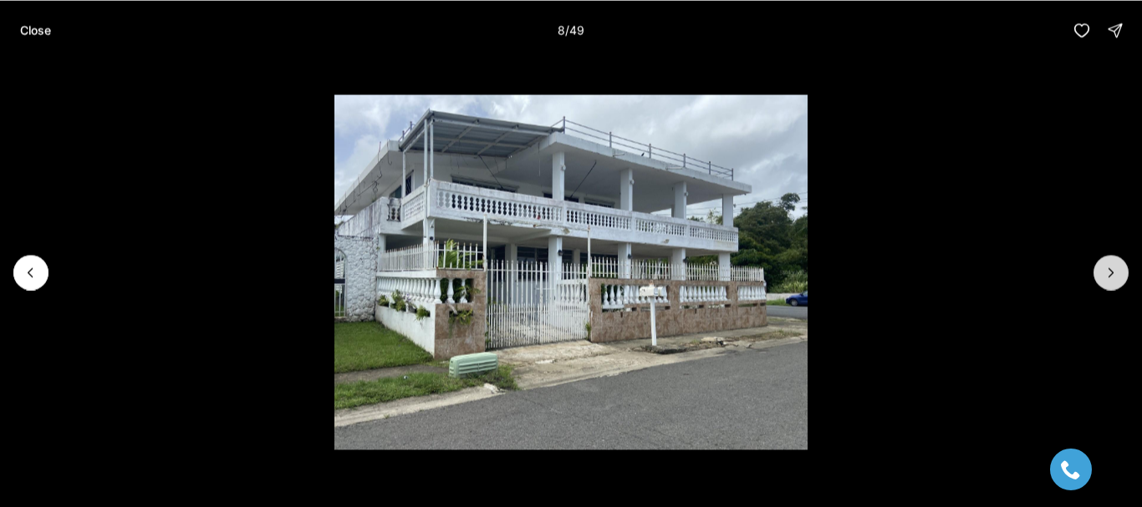
click at [1095, 272] on button "Next slide" at bounding box center [1111, 272] width 35 height 35
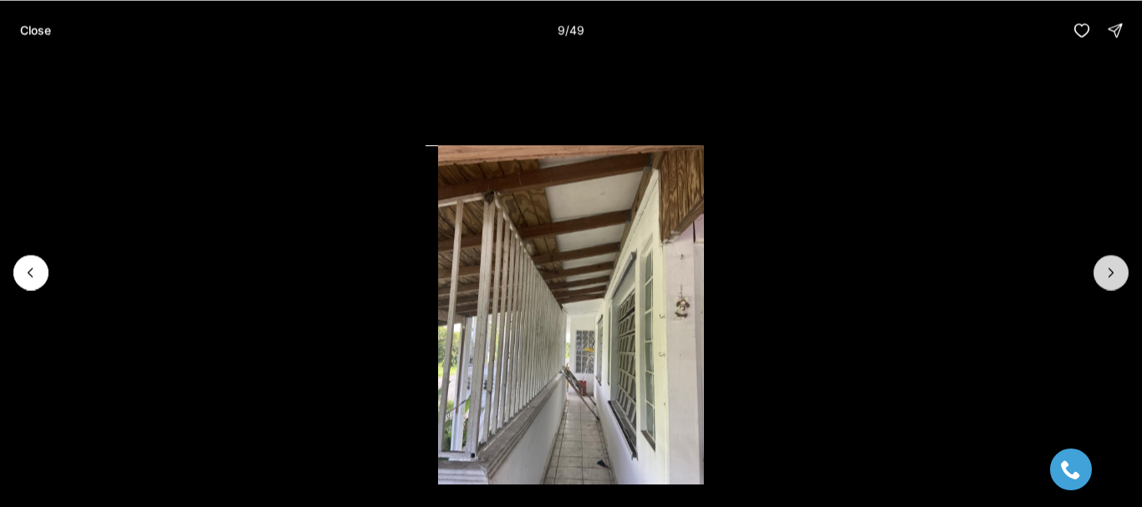
click at [1095, 272] on button "Next slide" at bounding box center [1111, 272] width 35 height 35
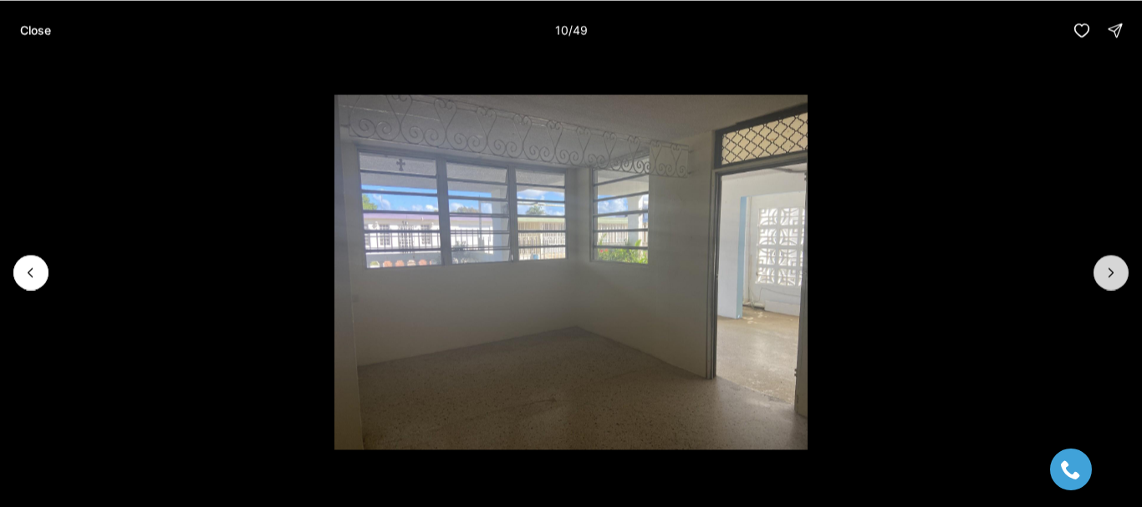
click at [1095, 272] on button "Next slide" at bounding box center [1111, 272] width 35 height 35
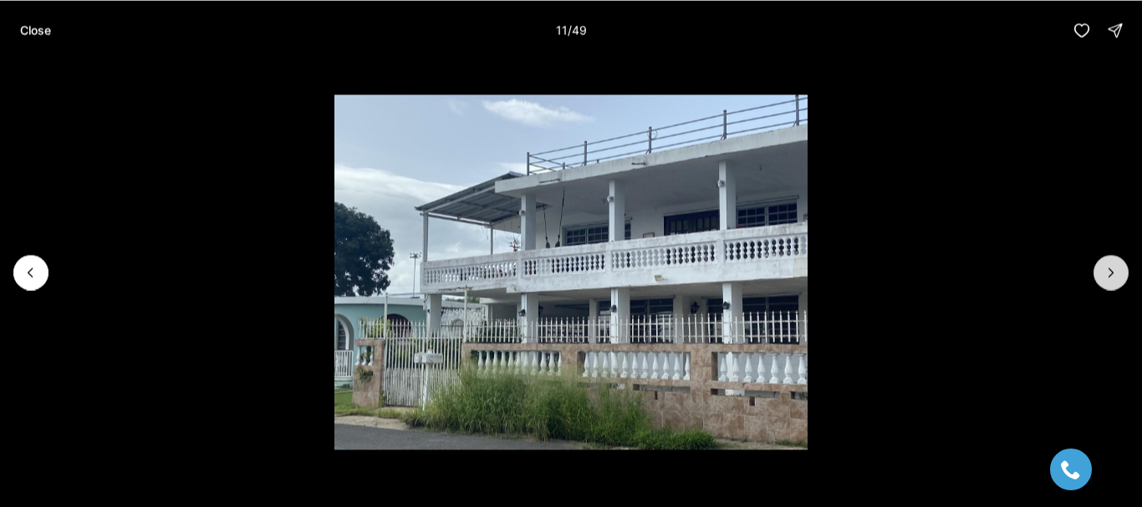
click at [1095, 272] on button "Next slide" at bounding box center [1111, 272] width 35 height 35
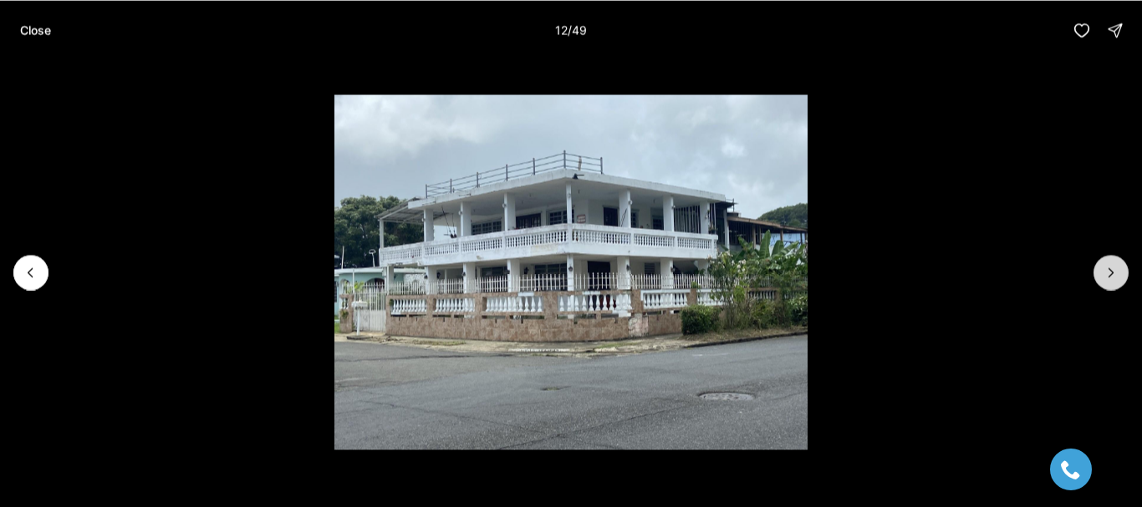
click at [1095, 272] on button "Next slide" at bounding box center [1111, 272] width 35 height 35
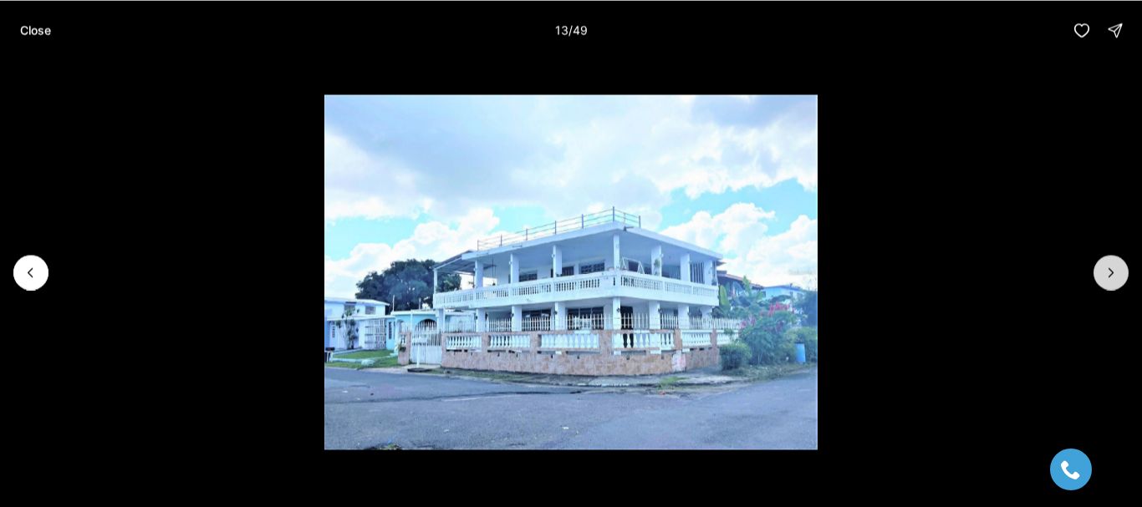
click at [1095, 272] on button "Next slide" at bounding box center [1111, 272] width 35 height 35
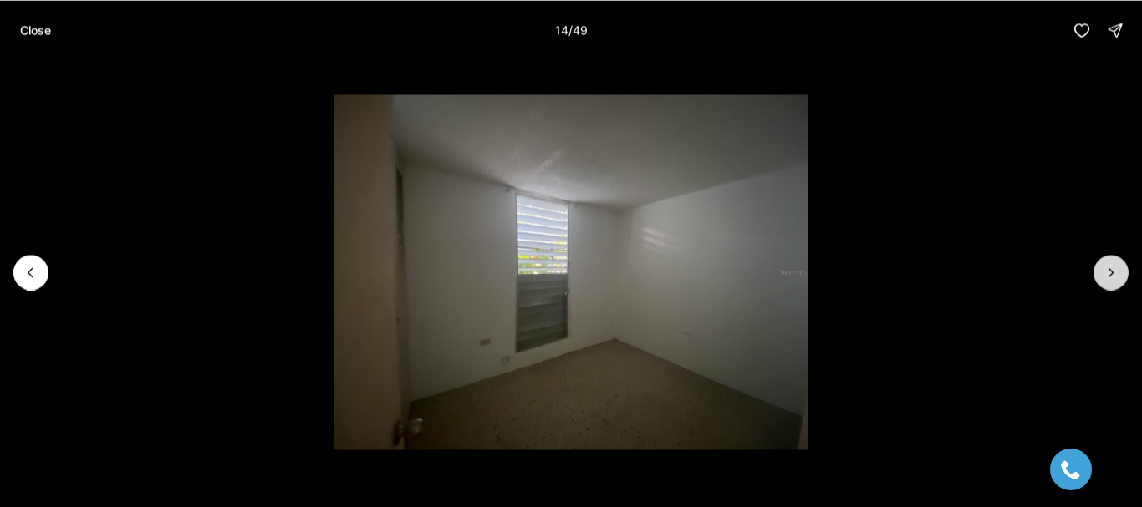
click at [1095, 272] on button "Next slide" at bounding box center [1111, 272] width 35 height 35
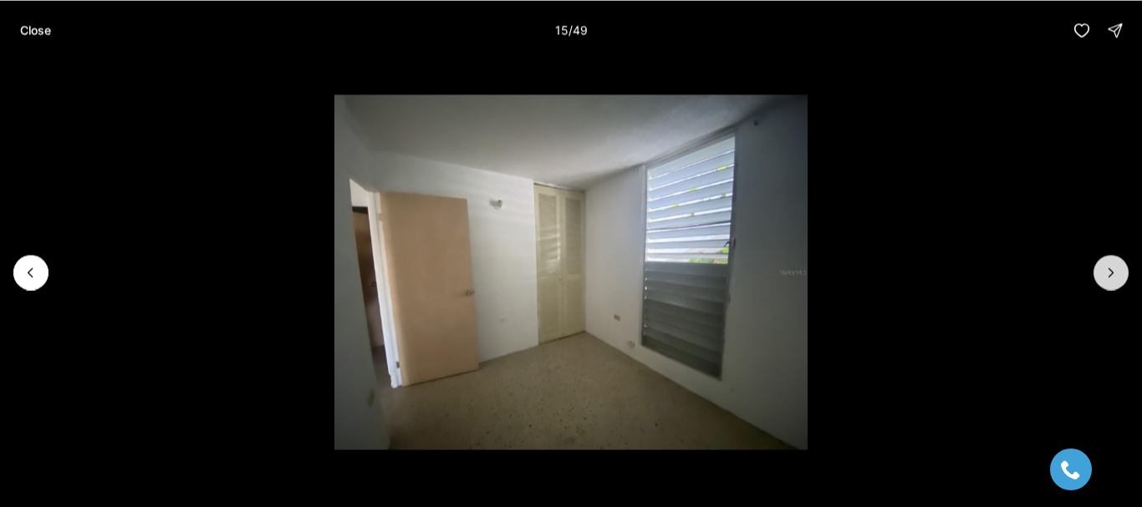
click at [1095, 272] on button "Next slide" at bounding box center [1111, 272] width 35 height 35
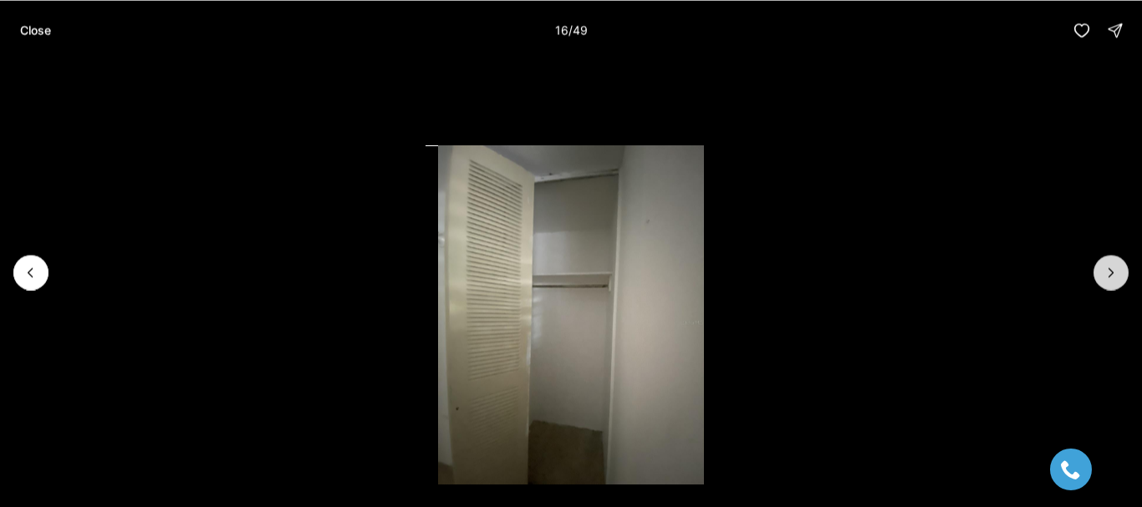
click at [1095, 272] on button "Next slide" at bounding box center [1111, 272] width 35 height 35
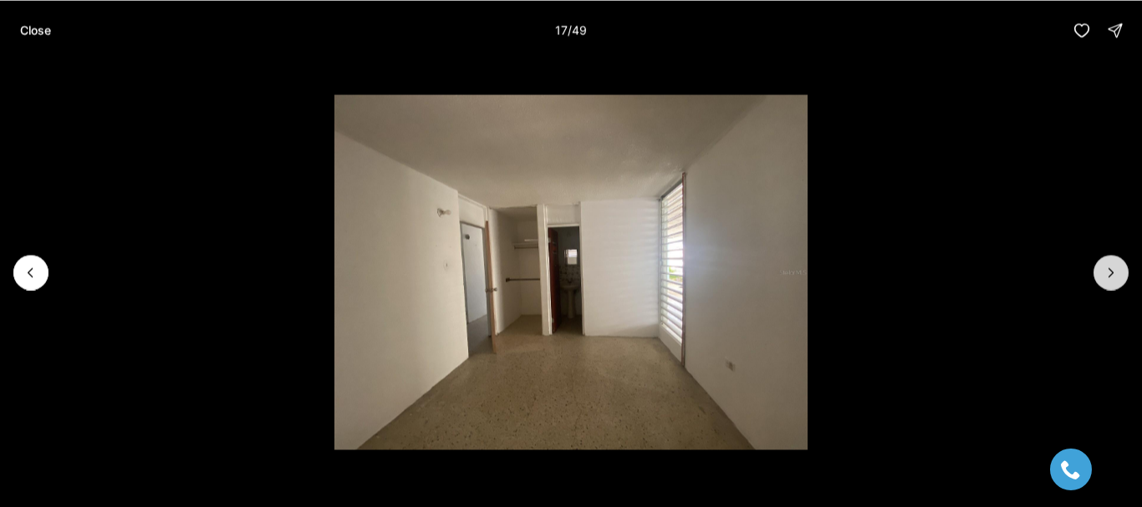
click at [1095, 272] on button "Next slide" at bounding box center [1111, 272] width 35 height 35
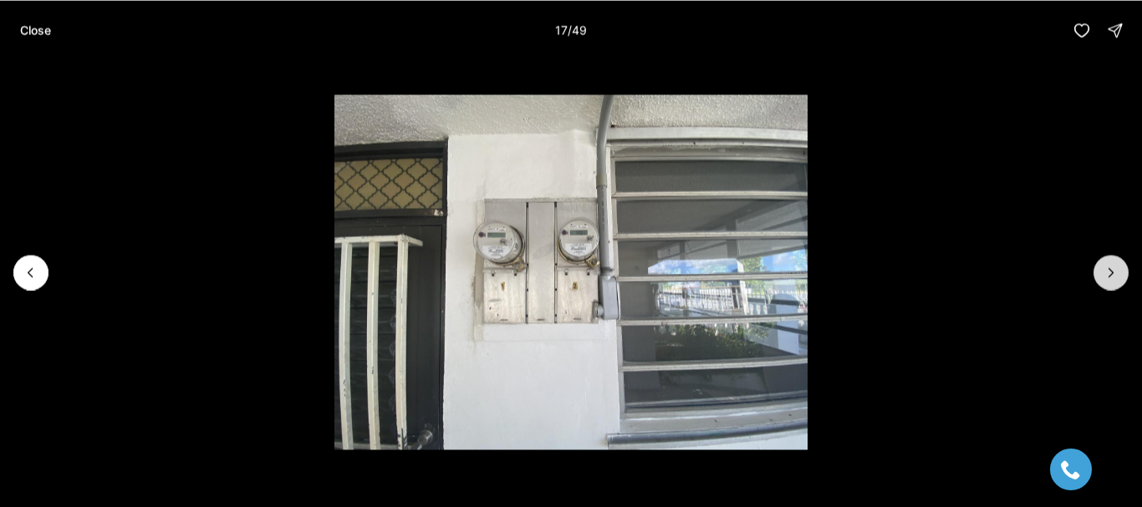
click at [1095, 272] on button "Next slide" at bounding box center [1111, 272] width 35 height 35
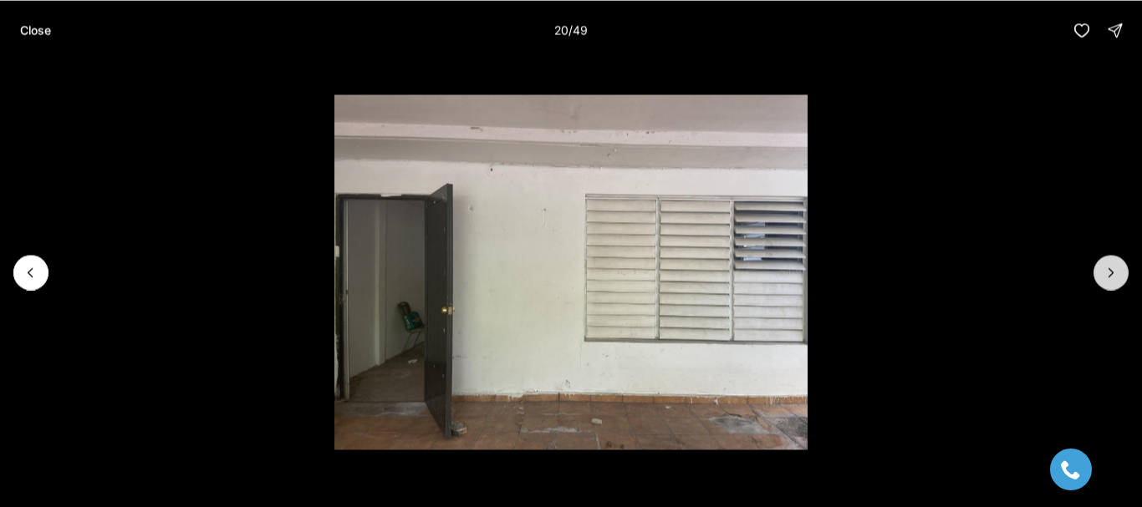
click at [1095, 272] on button "Next slide" at bounding box center [1111, 272] width 35 height 35
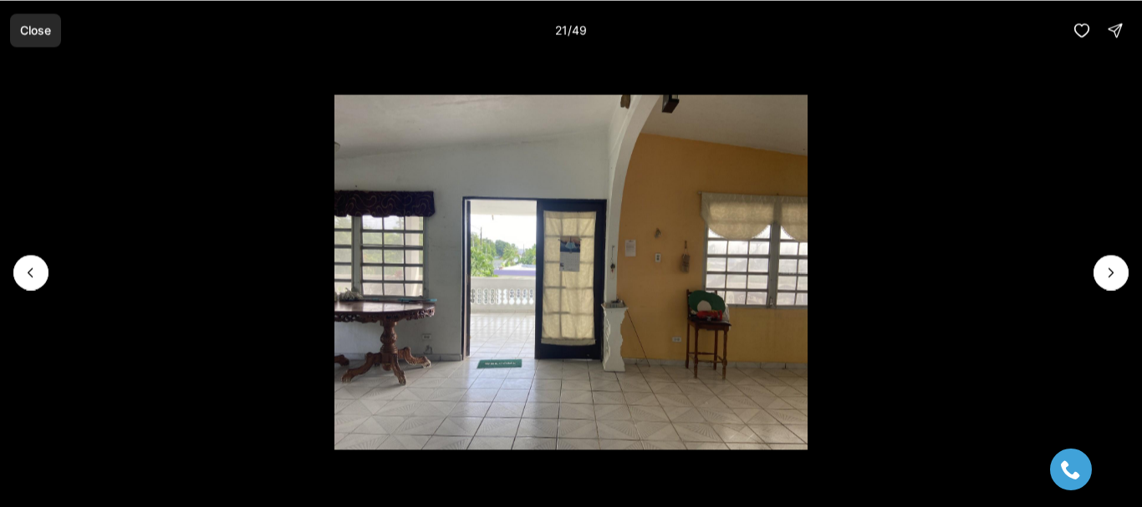
click at [23, 32] on p "Close" at bounding box center [35, 29] width 31 height 13
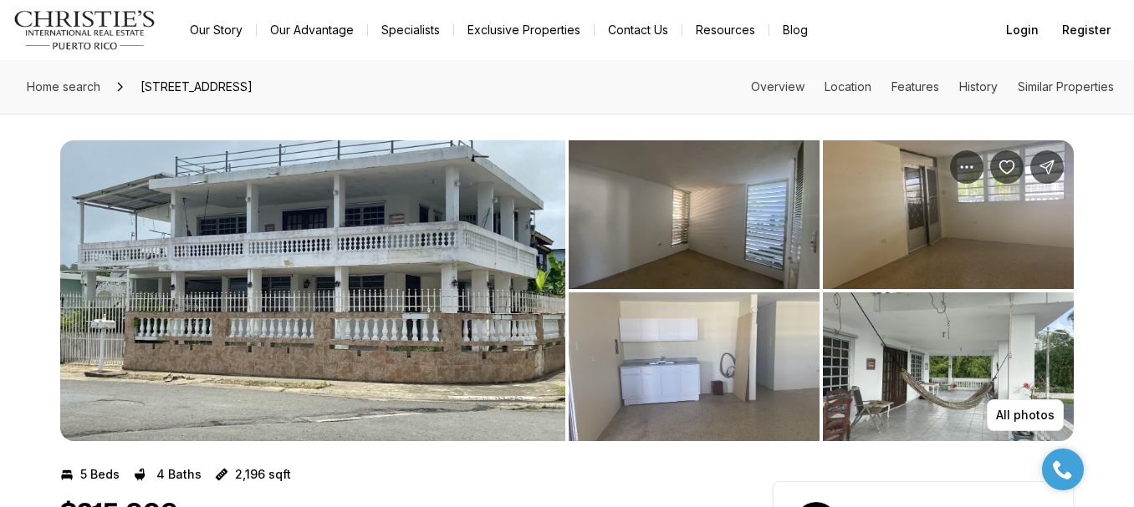
scroll to position [84, 0]
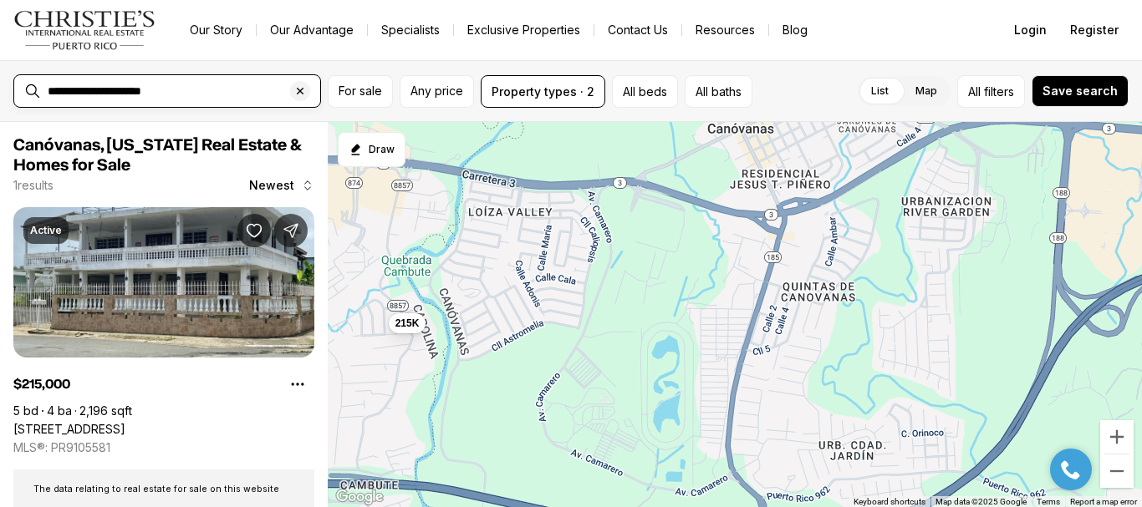
click at [106, 90] on input "**********" at bounding box center [181, 90] width 266 height 13
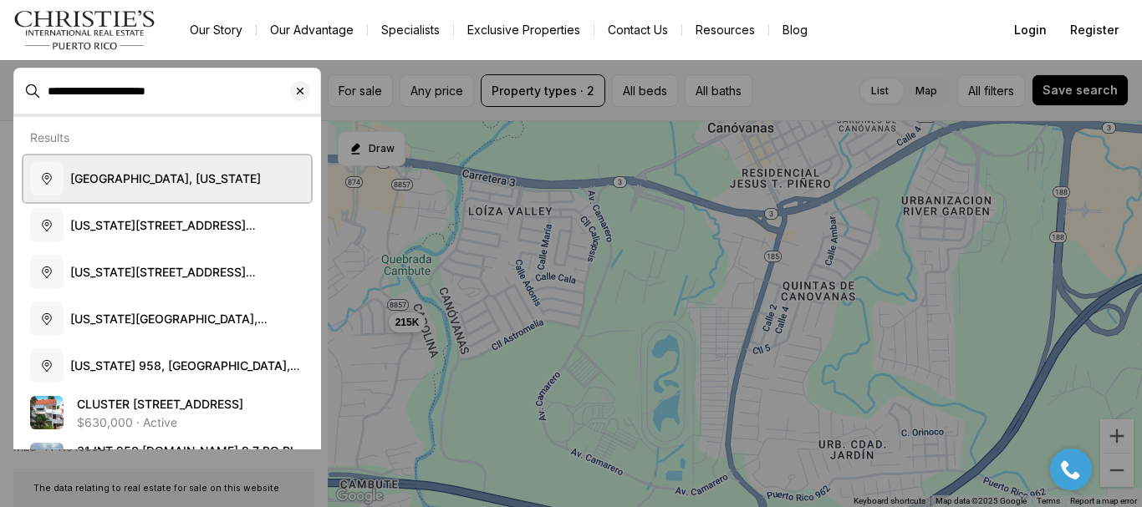
click at [159, 174] on span "[GEOGRAPHIC_DATA], [US_STATE]" at bounding box center [165, 178] width 191 height 14
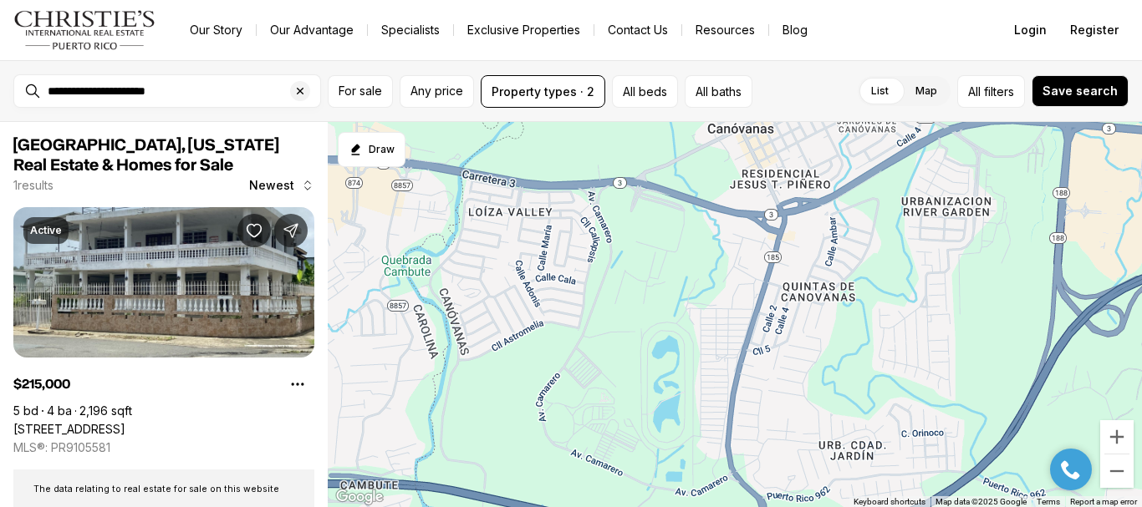
type input "**********"
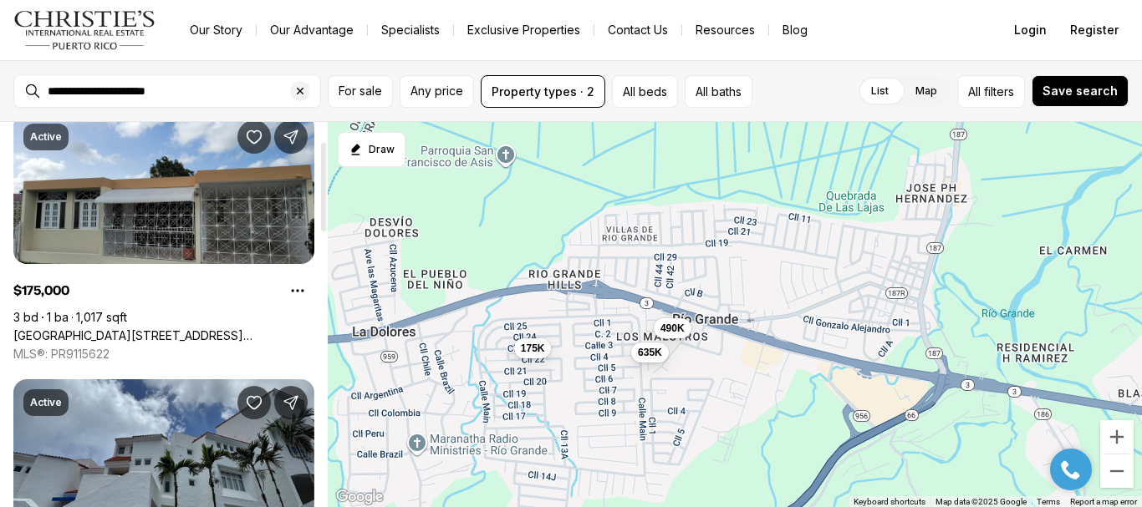
scroll to position [84, 0]
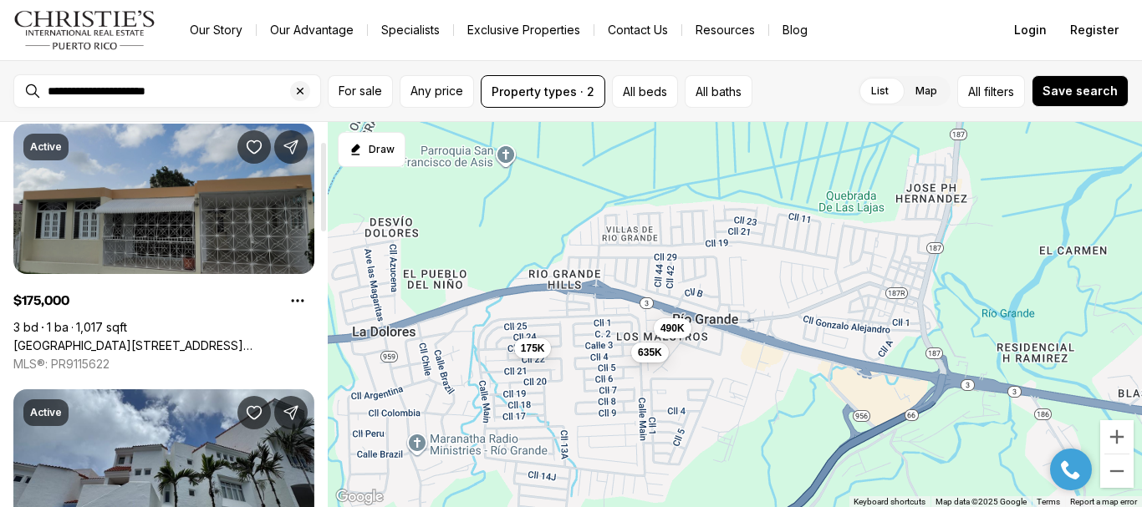
click at [139, 339] on link "[GEOGRAPHIC_DATA][STREET_ADDRESS][GEOGRAPHIC_DATA]" at bounding box center [163, 346] width 301 height 15
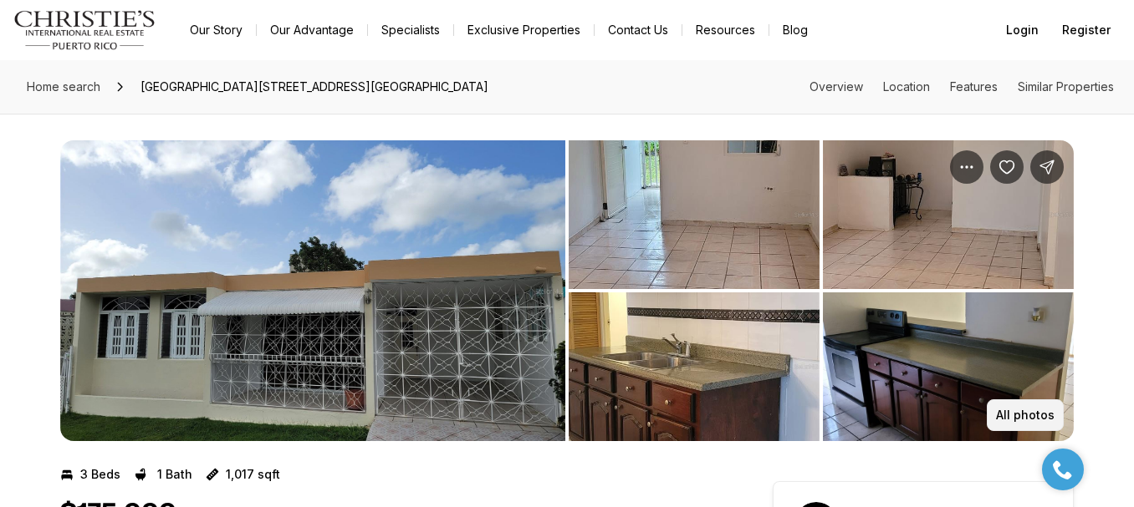
click at [1017, 411] on p "All photos" at bounding box center [1025, 415] width 59 height 13
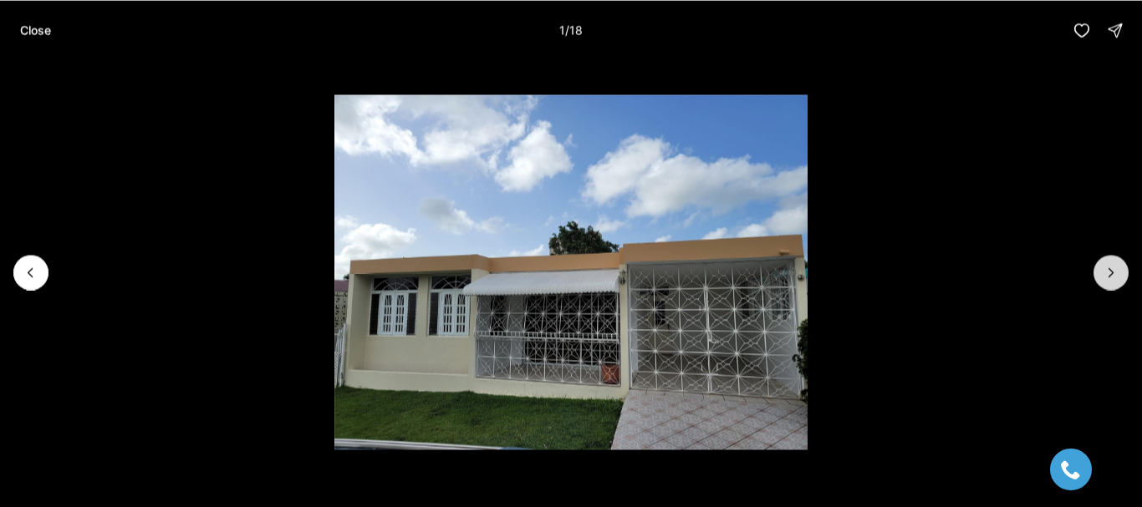
click at [1119, 270] on icon "Next slide" at bounding box center [1111, 272] width 17 height 17
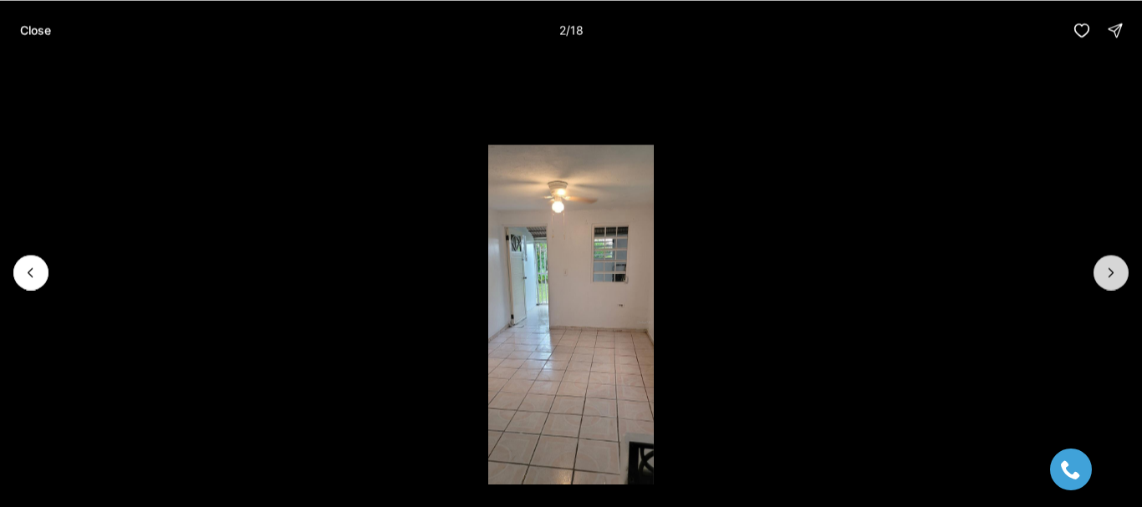
click at [1119, 270] on icon "Next slide" at bounding box center [1111, 272] width 17 height 17
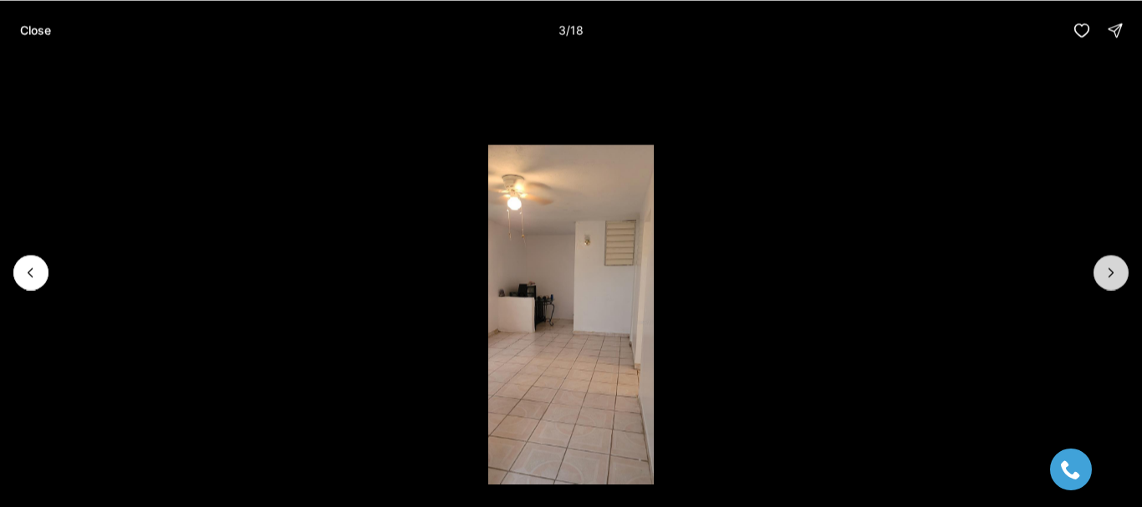
click at [1119, 270] on icon "Next slide" at bounding box center [1111, 272] width 17 height 17
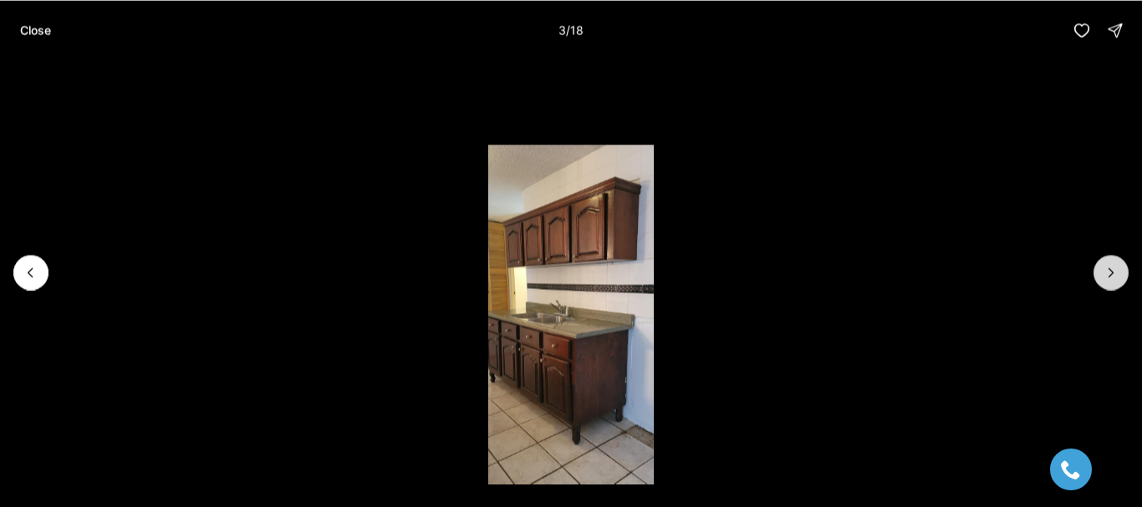
click at [1119, 270] on icon "Next slide" at bounding box center [1111, 272] width 17 height 17
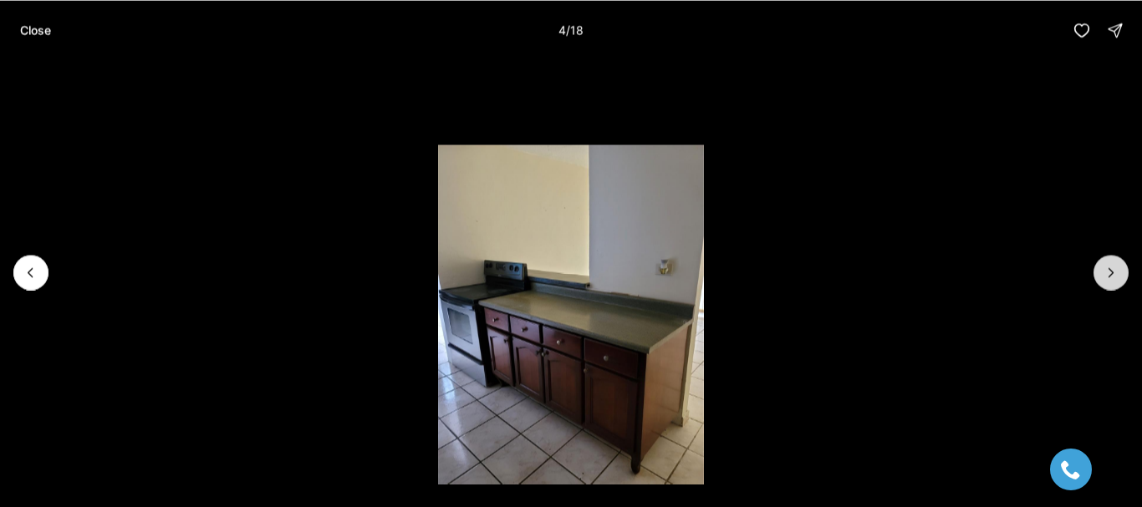
click at [1119, 271] on icon "Next slide" at bounding box center [1111, 272] width 17 height 17
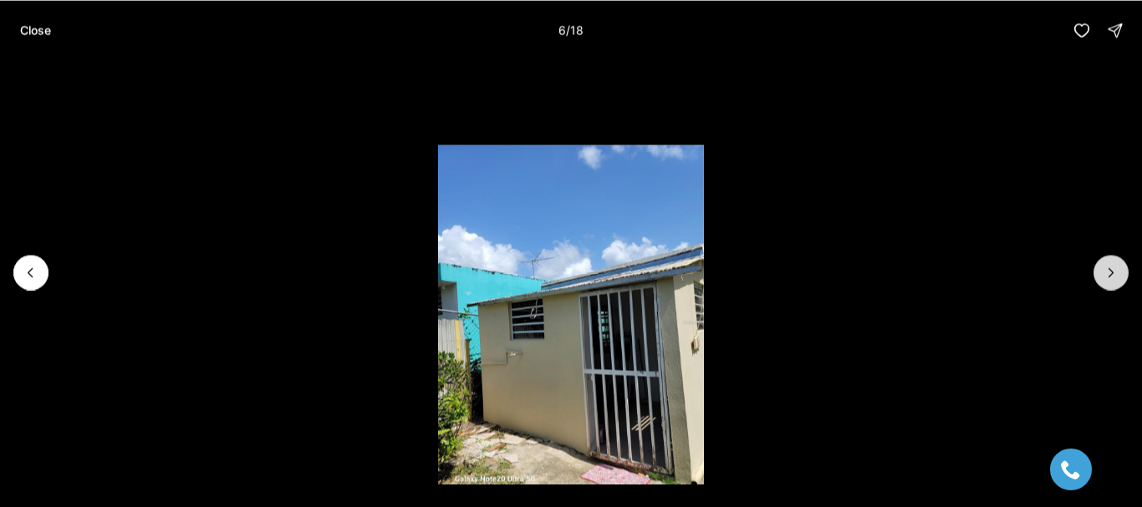
click at [1119, 272] on icon "Next slide" at bounding box center [1111, 272] width 17 height 17
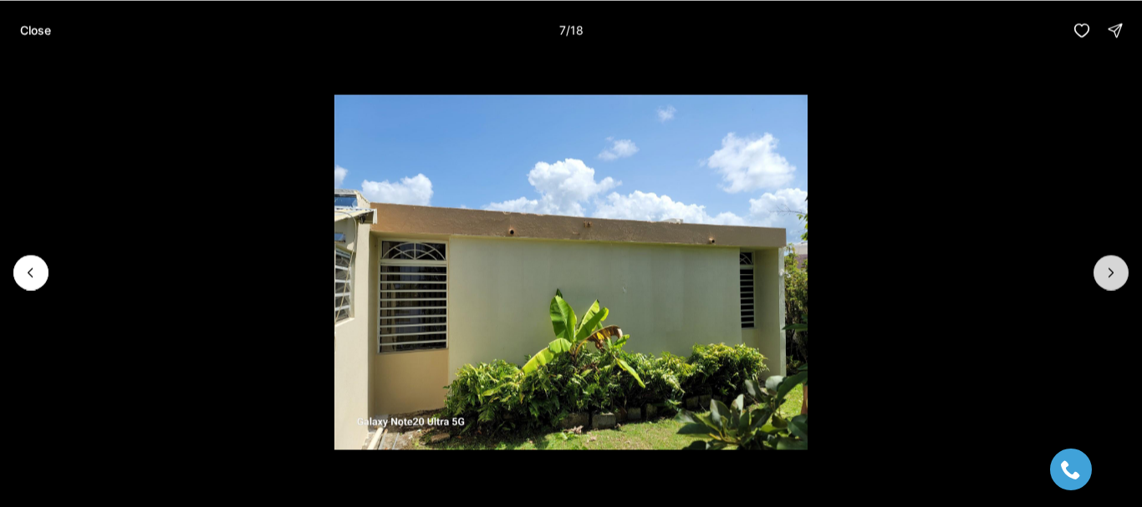
click at [1119, 272] on icon "Next slide" at bounding box center [1111, 272] width 17 height 17
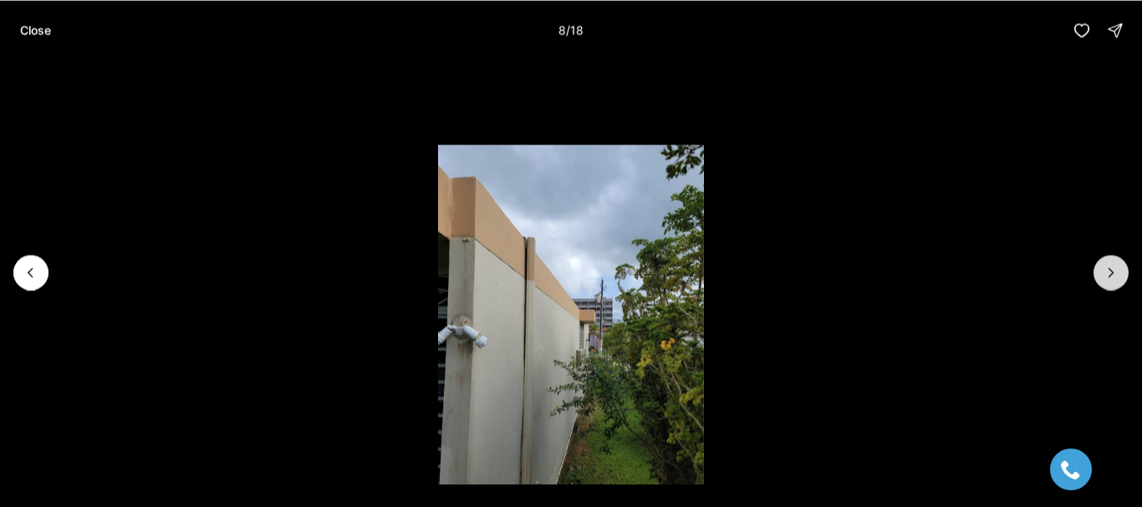
click at [1119, 272] on icon "Next slide" at bounding box center [1111, 272] width 17 height 17
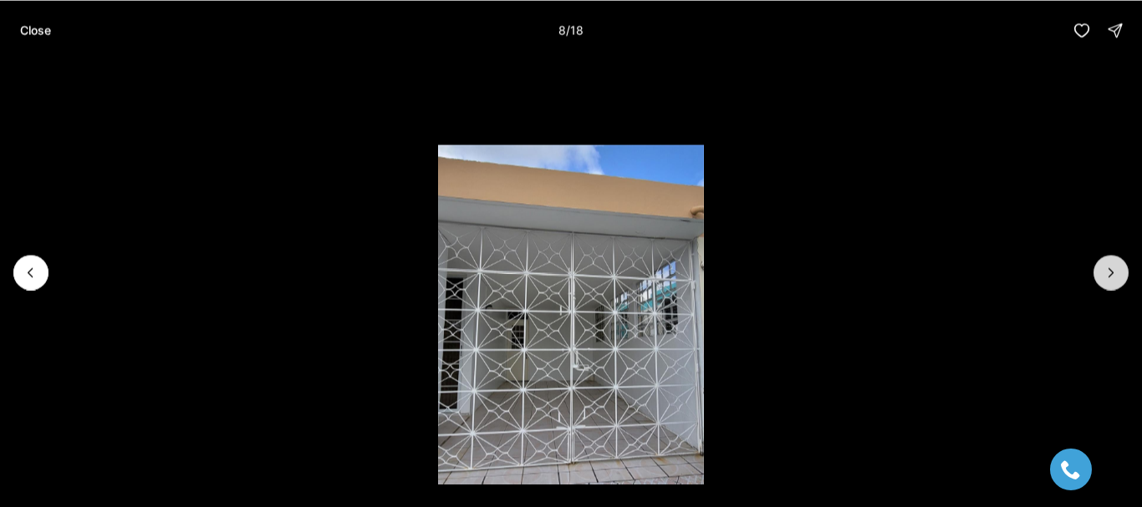
click at [1119, 272] on icon "Next slide" at bounding box center [1111, 272] width 17 height 17
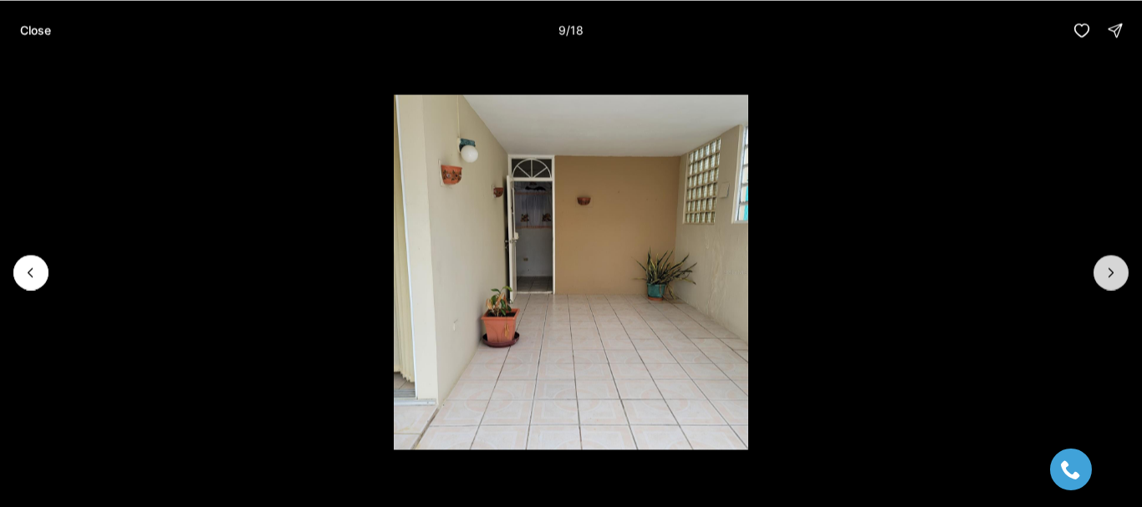
click at [1119, 272] on icon "Next slide" at bounding box center [1111, 272] width 17 height 17
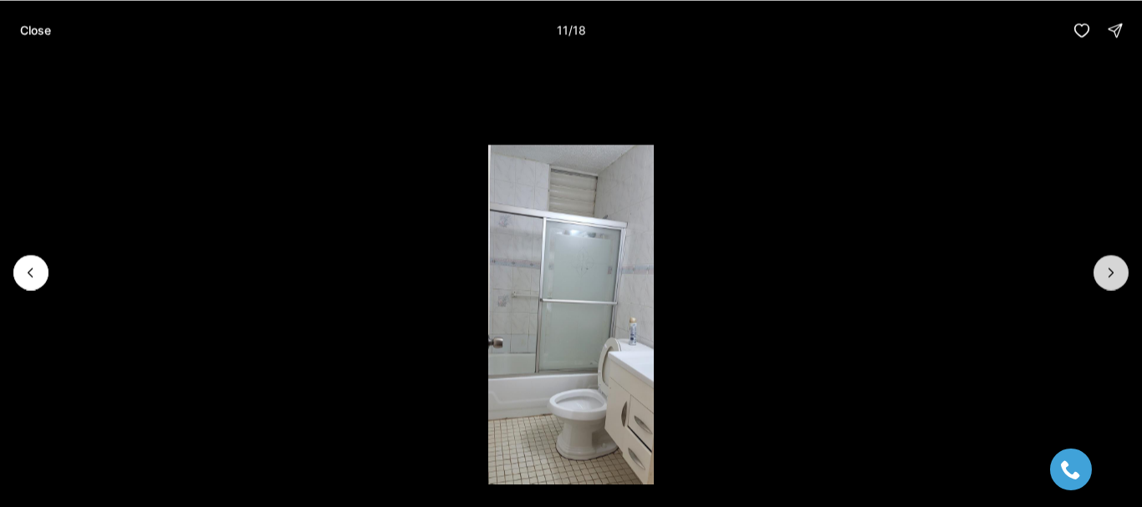
click at [1118, 267] on icon "Next slide" at bounding box center [1111, 272] width 17 height 17
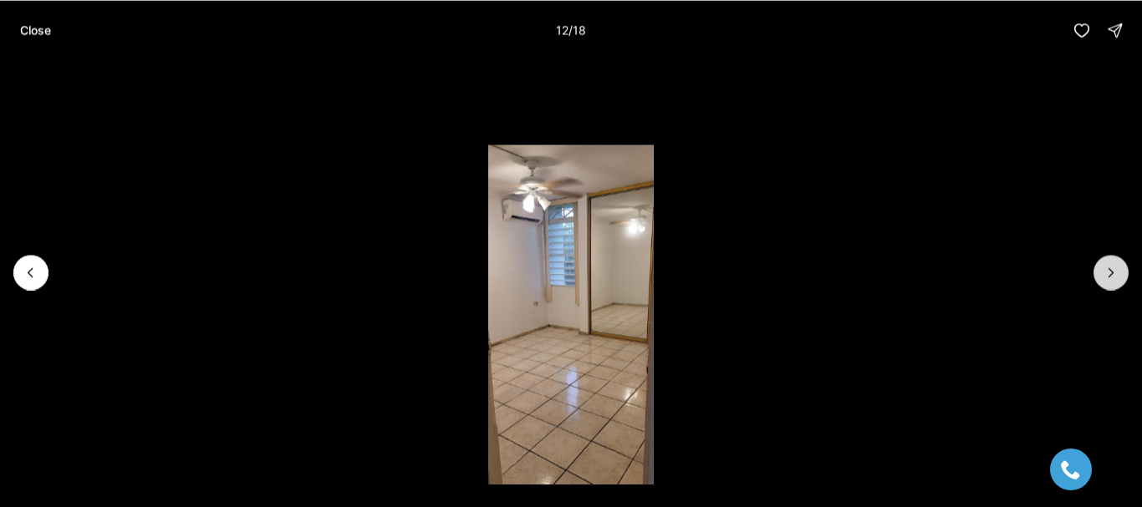
click at [1118, 267] on icon "Next slide" at bounding box center [1111, 272] width 17 height 17
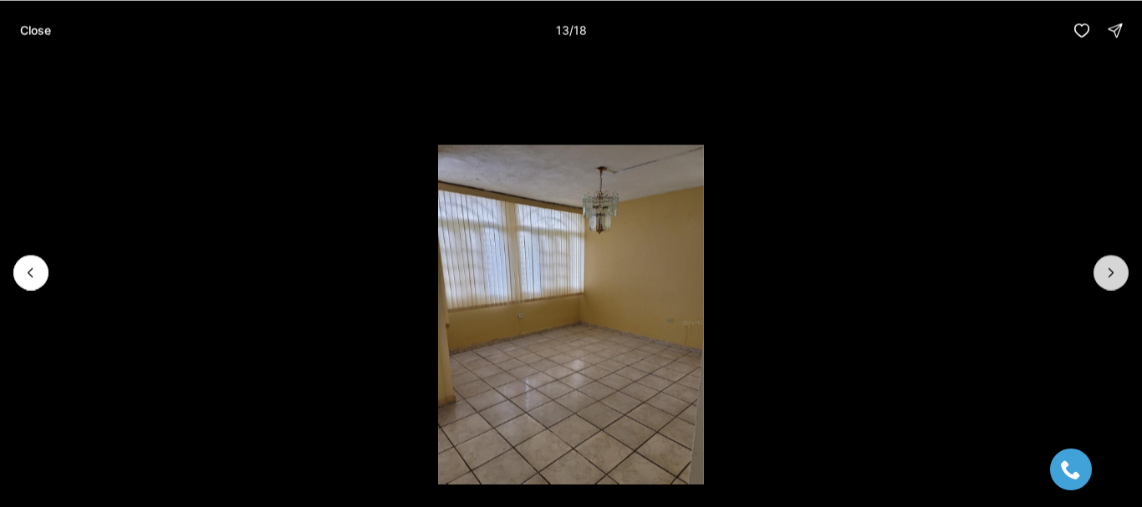
click at [1118, 267] on icon "Next slide" at bounding box center [1111, 272] width 17 height 17
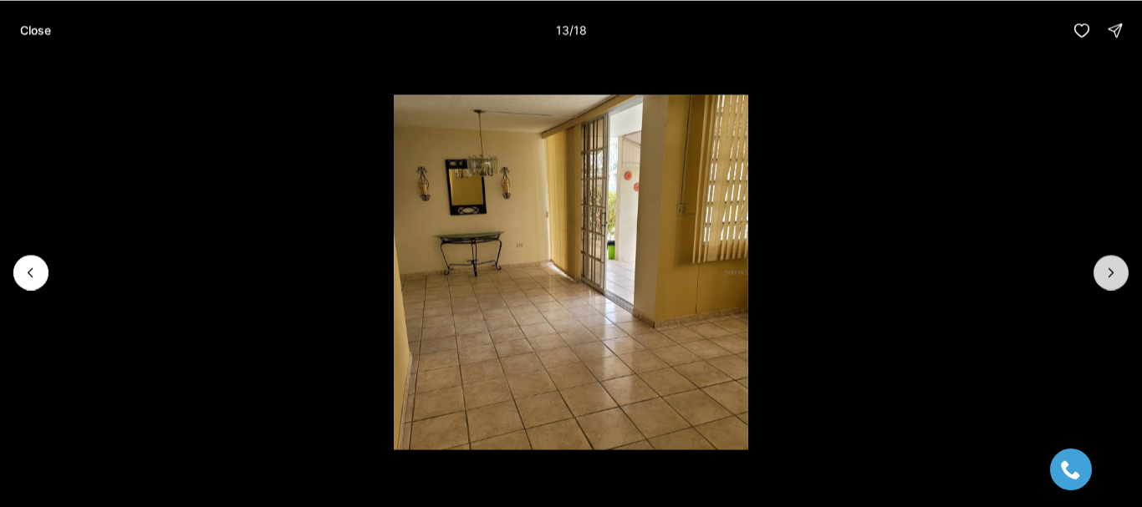
click at [1118, 267] on icon "Next slide" at bounding box center [1111, 272] width 17 height 17
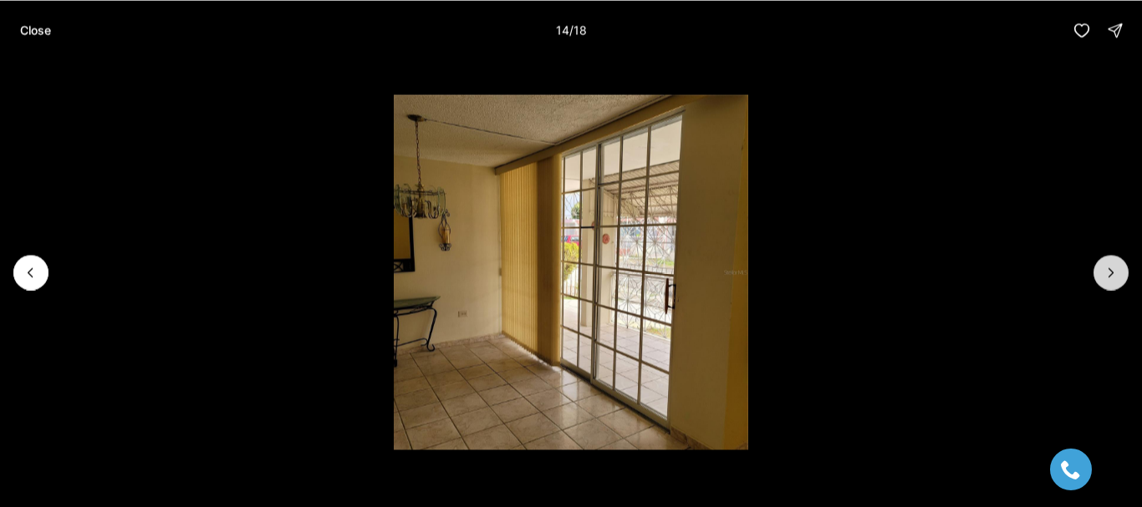
click at [1118, 267] on icon "Next slide" at bounding box center [1111, 272] width 17 height 17
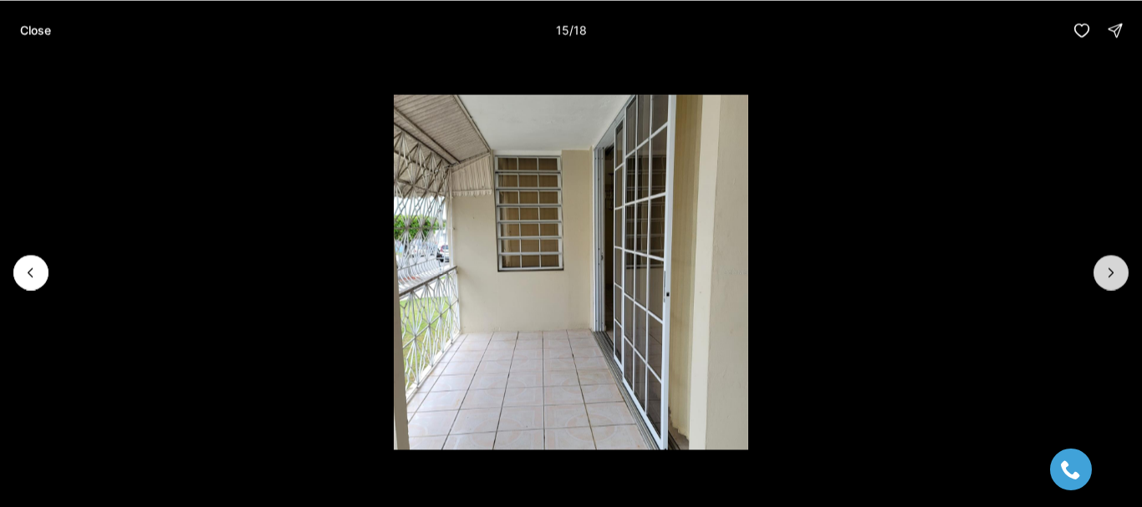
click at [1118, 267] on icon "Next slide" at bounding box center [1111, 272] width 17 height 17
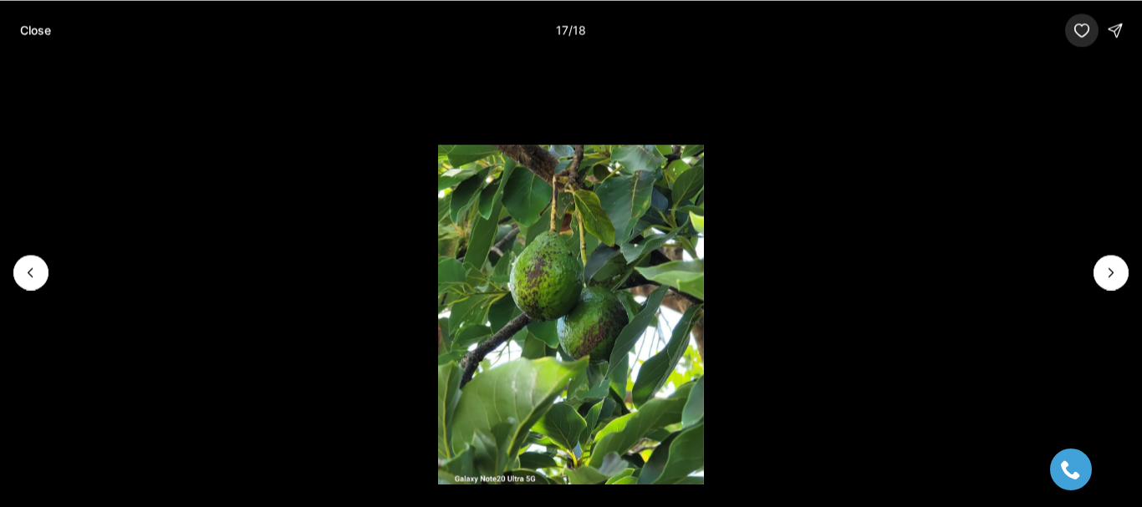
click at [1091, 32] on button "button" at bounding box center [1081, 29] width 33 height 33
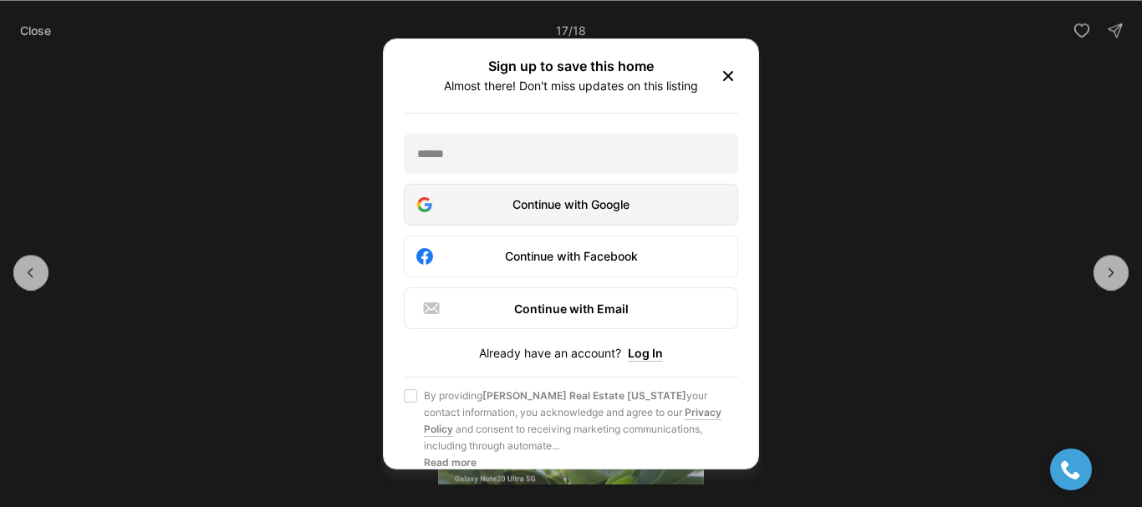
click at [572, 209] on div "Continue with Google" at bounding box center [571, 205] width 313 height 20
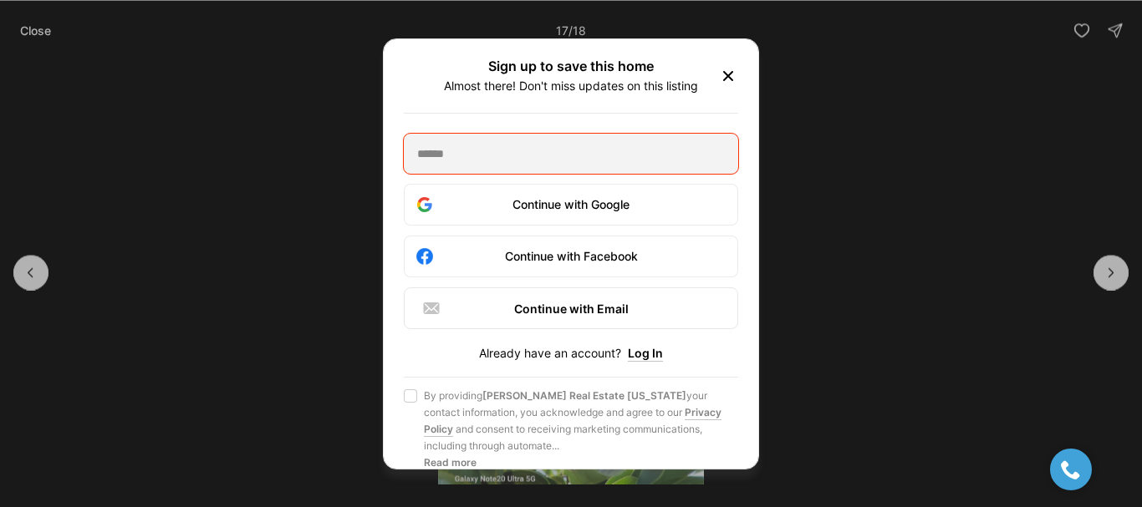
click at [718, 78] on icon "button" at bounding box center [728, 76] width 20 height 20
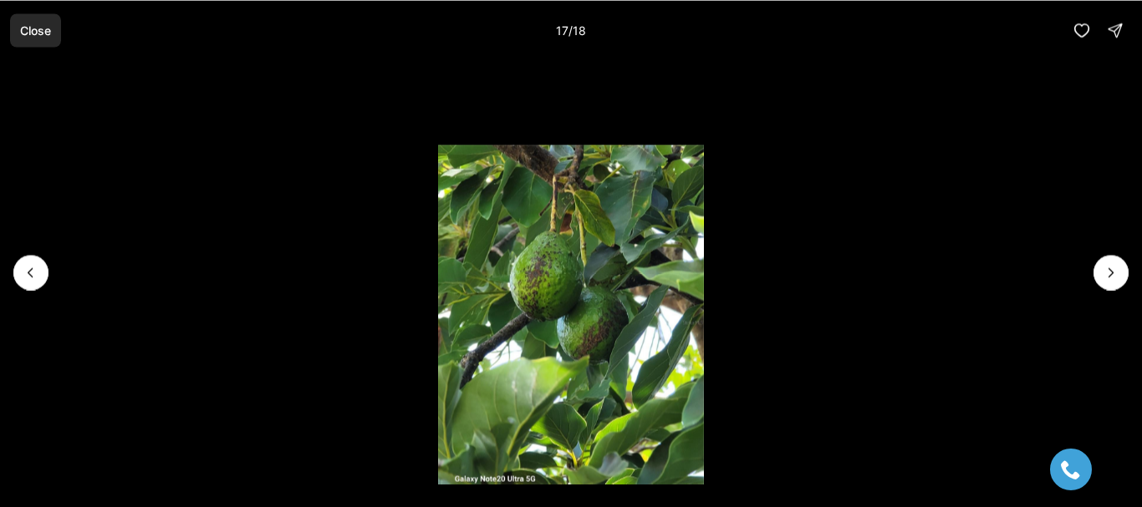
click at [40, 35] on p "Close" at bounding box center [35, 29] width 31 height 13
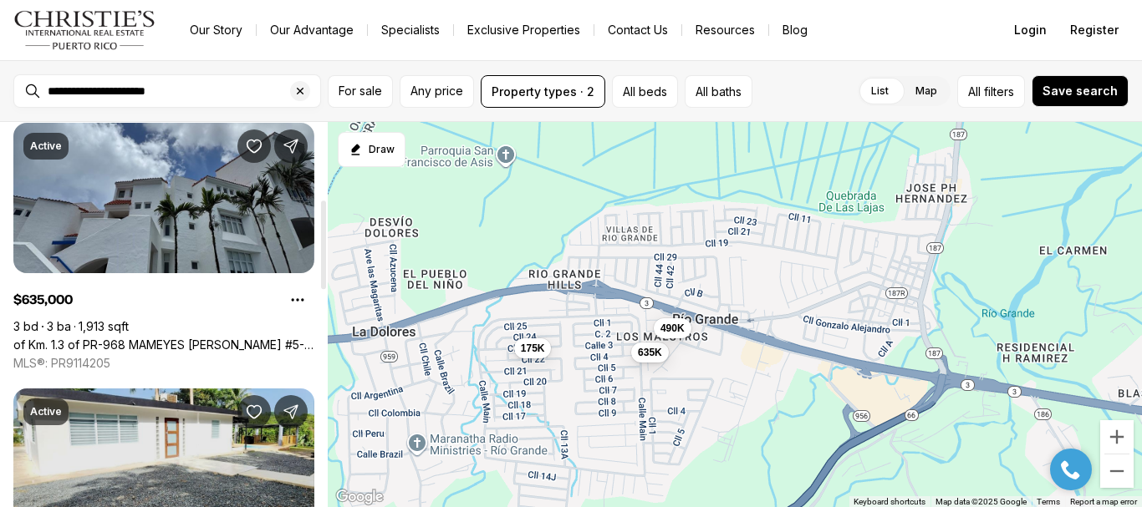
scroll to position [334, 0]
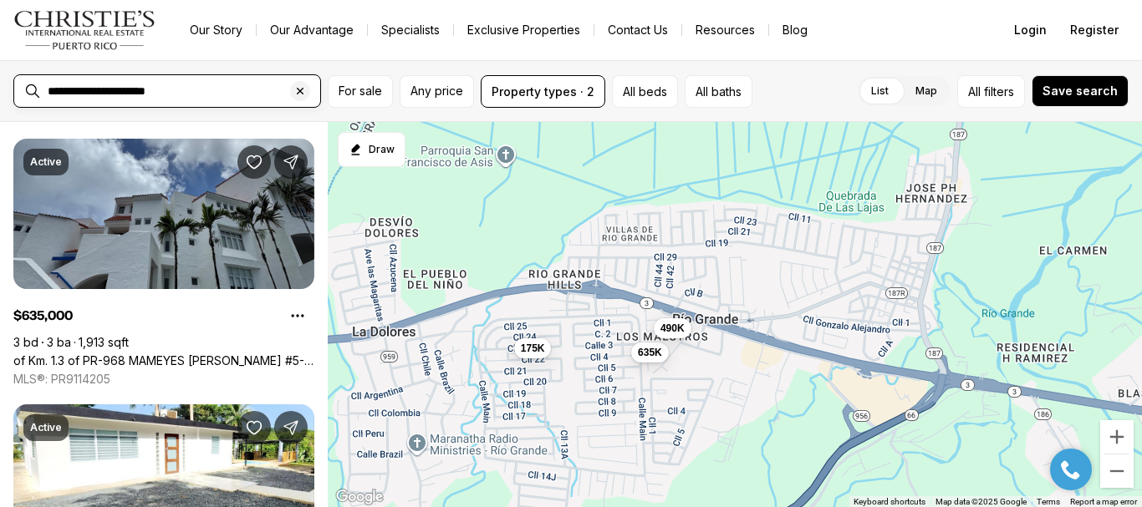
click at [109, 86] on input "**********" at bounding box center [181, 90] width 266 height 13
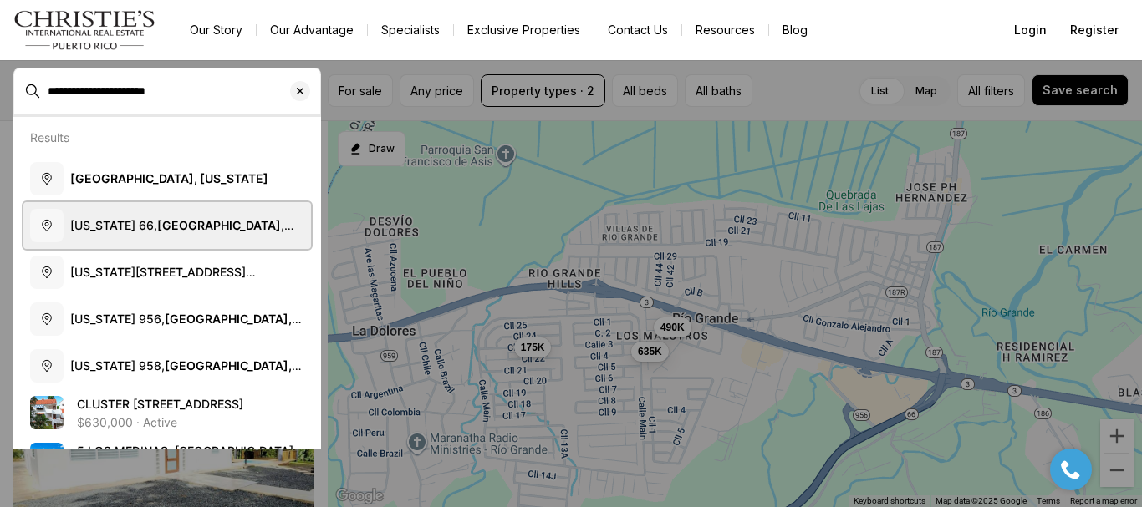
click at [202, 227] on b "[GEOGRAPHIC_DATA], [US_STATE]" at bounding box center [182, 233] width 224 height 31
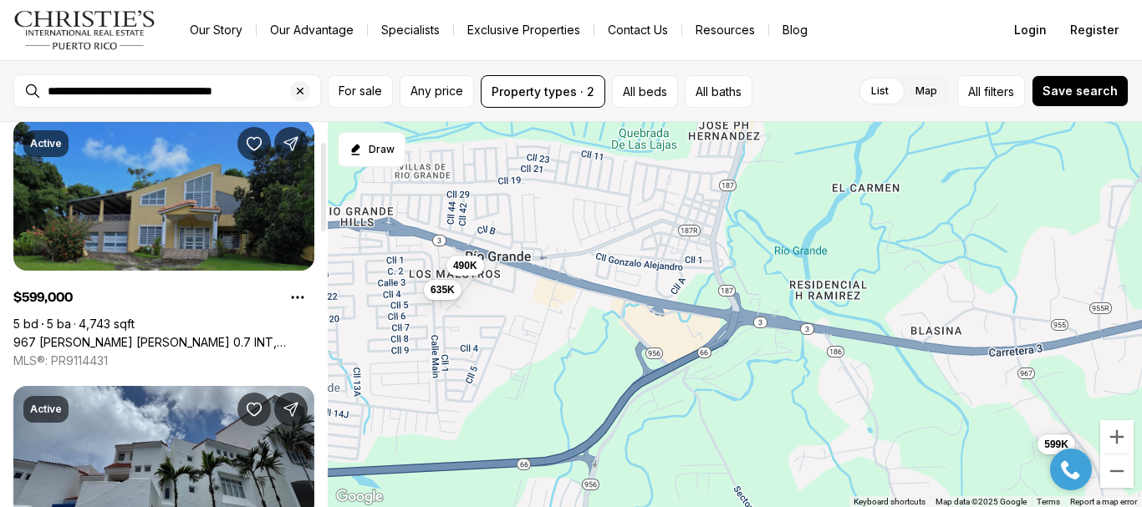
scroll to position [84, 0]
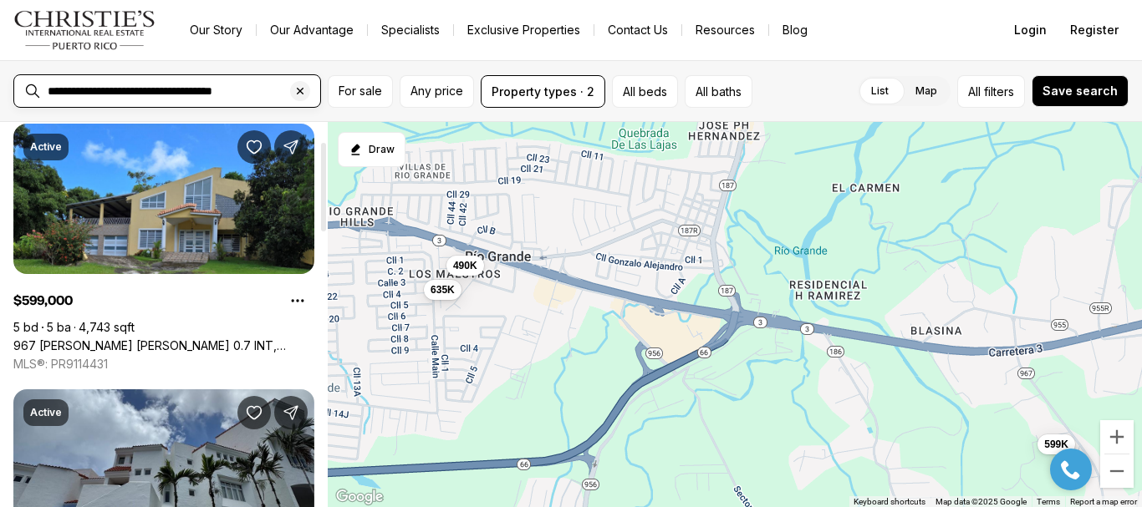
click at [134, 89] on input "**********" at bounding box center [181, 90] width 266 height 13
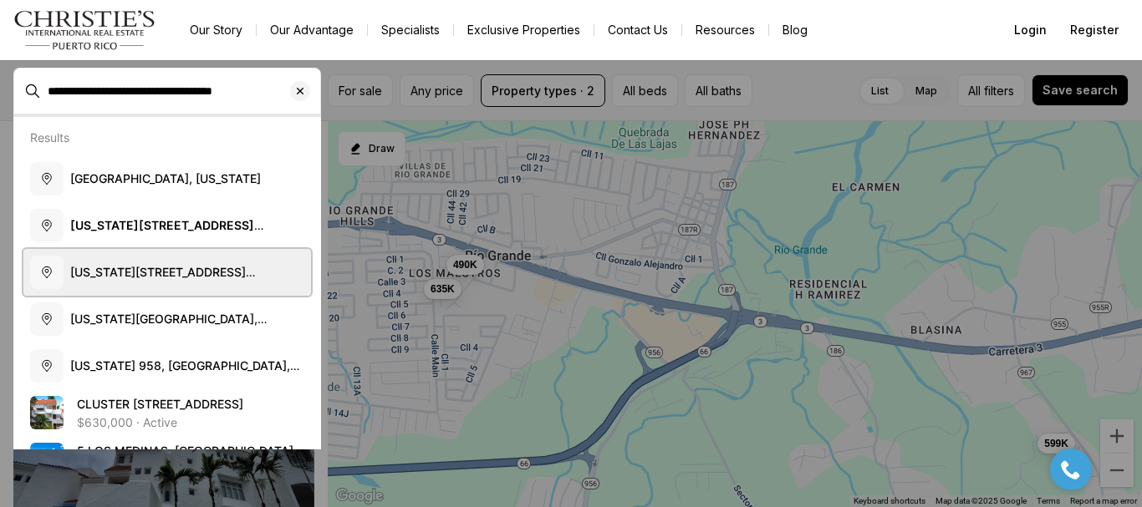
click at [219, 269] on span "[US_STATE][STREET_ADDRESS][US_STATE]" at bounding box center [163, 280] width 186 height 31
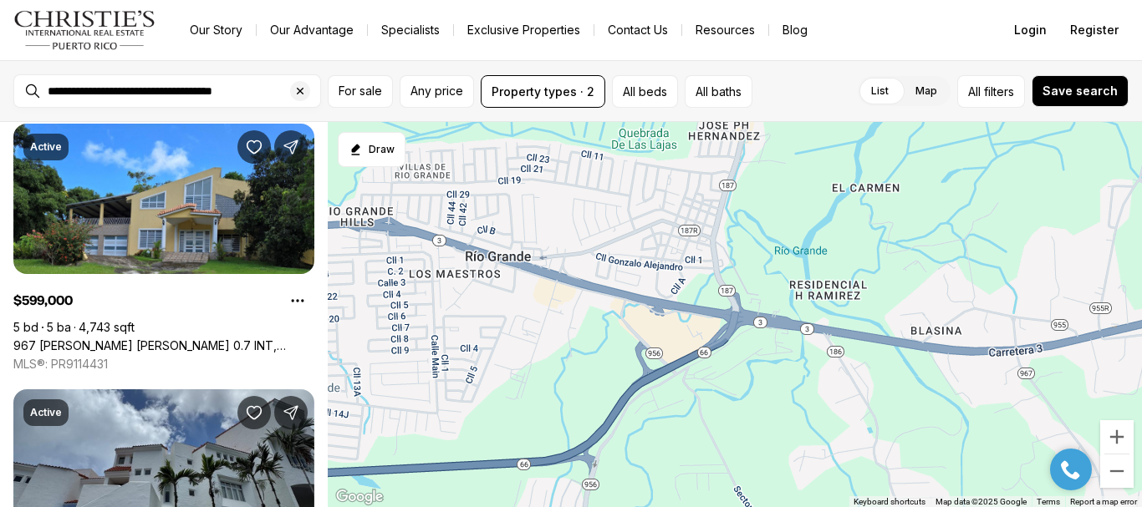
type input "**********"
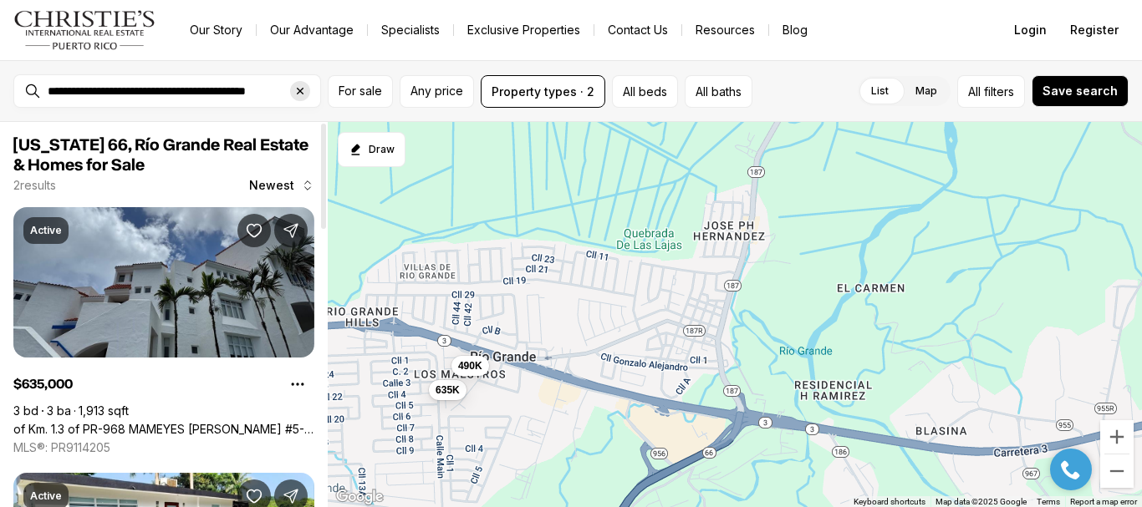
click at [297, 99] on div "Clear search input" at bounding box center [300, 91] width 20 height 20
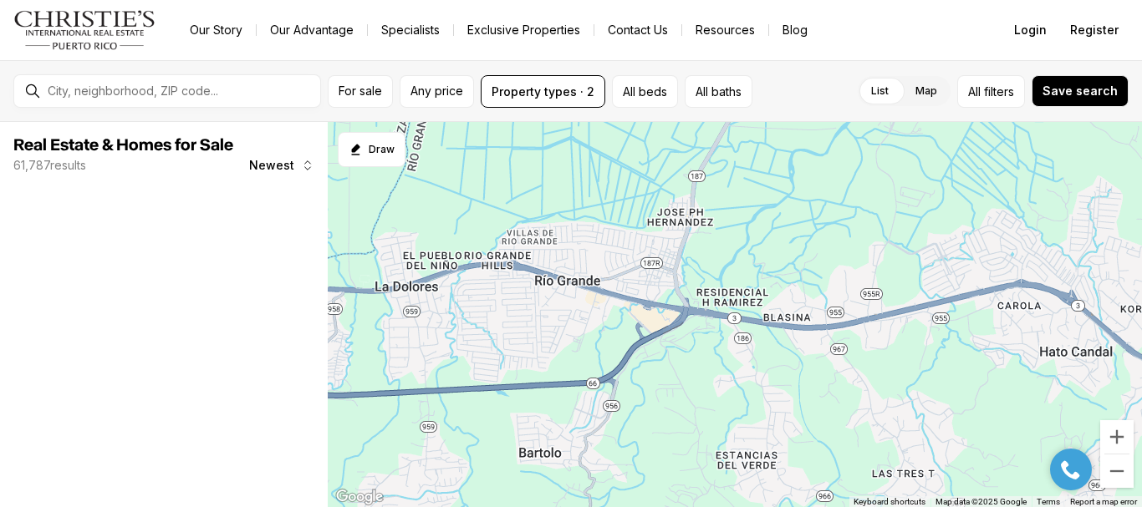
drag, startPoint x: 528, startPoint y: 228, endPoint x: 622, endPoint y: 235, distance: 93.9
click at [622, 237] on div at bounding box center [735, 315] width 814 height 386
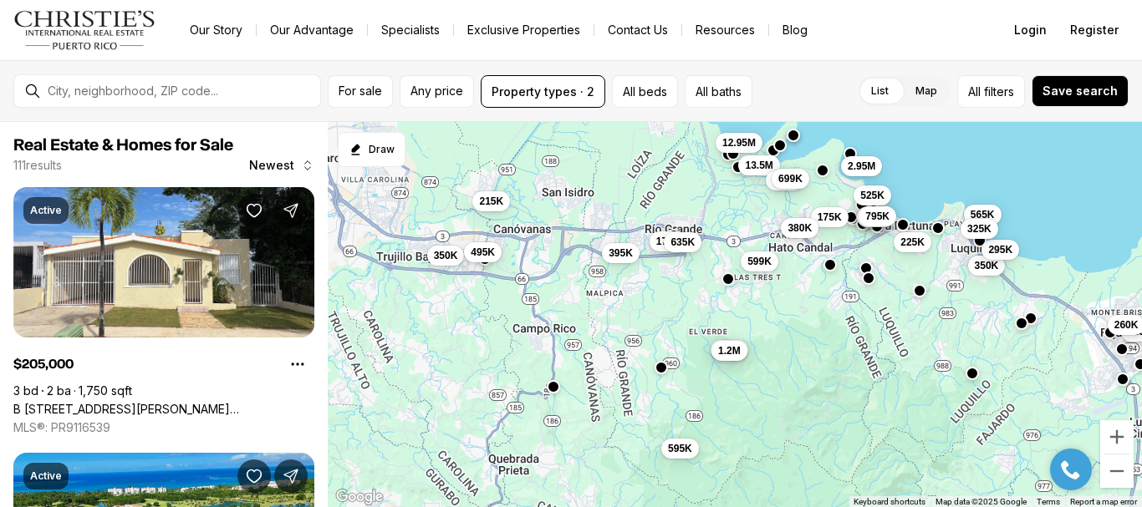
drag, startPoint x: 477, startPoint y: 249, endPoint x: 553, endPoint y: 223, distance: 79.6
click at [553, 226] on div "175K 175K 599K 380K 635K 350K 225K 295K 239K 565K 325K 225K 260K 205K 130K 155K…" at bounding box center [735, 315] width 814 height 386
